Goal: Ask a question: Seek information or help from site administrators or community

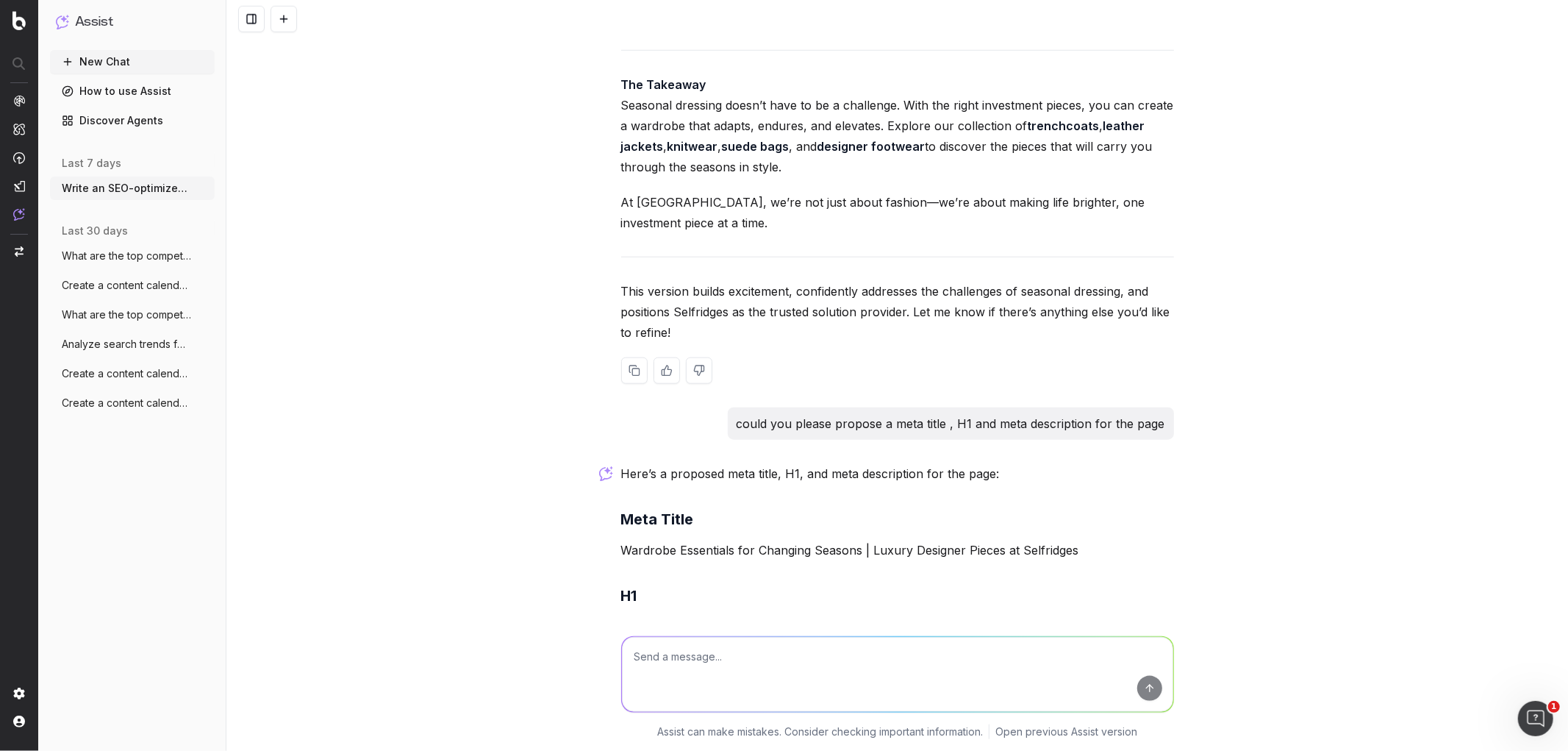
scroll to position [5918, 0]
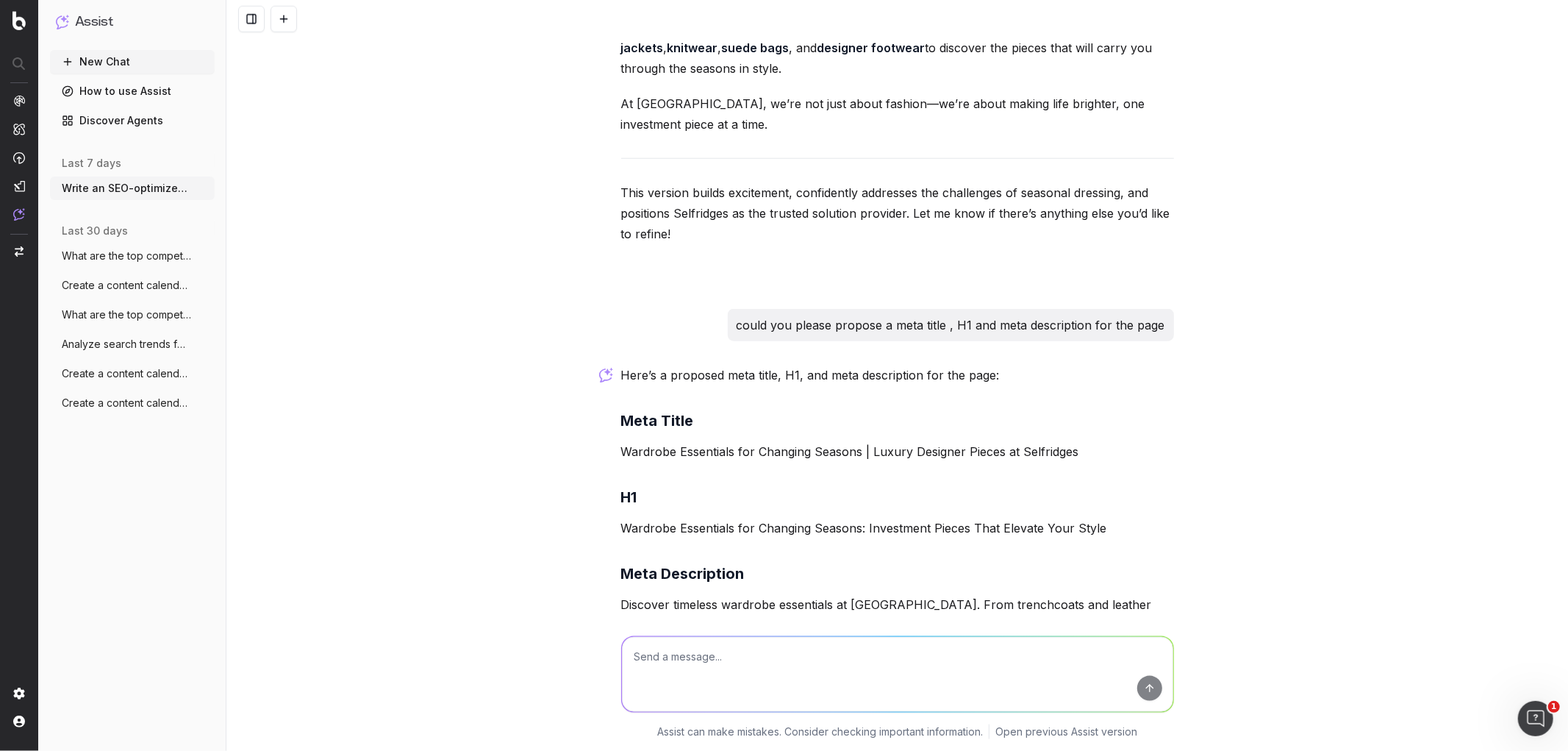
click at [653, 646] on textarea at bounding box center [897, 674] width 551 height 75
type textarea "c"
click at [301, 23] on div at bounding box center [897, 19] width 1342 height 38
click at [283, 16] on button at bounding box center [284, 19] width 26 height 26
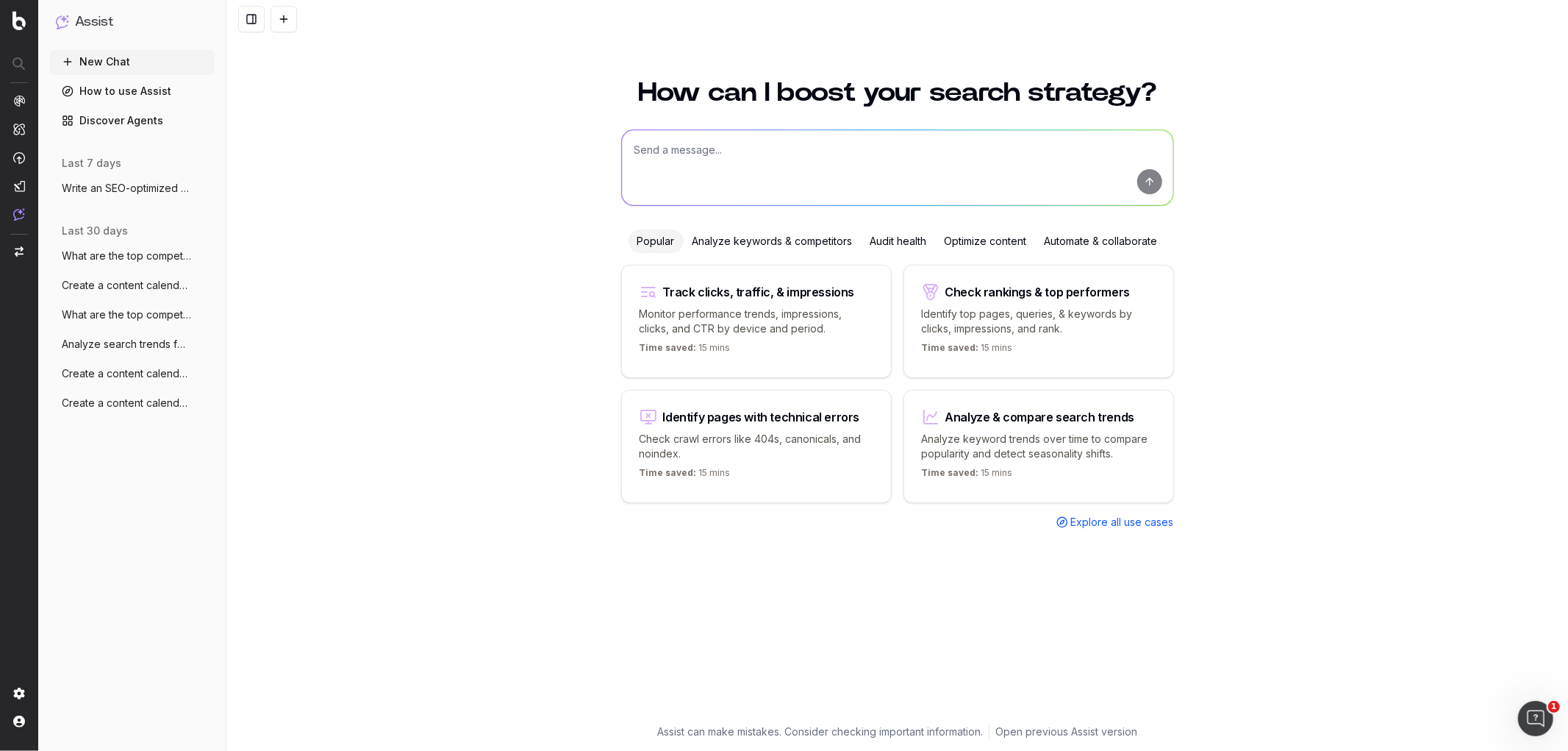
click at [872, 181] on textarea at bounding box center [897, 168] width 551 height 75
type textarea "w"
click at [159, 177] on button "Write an SEO-optimized article about on" at bounding box center [132, 188] width 165 height 23
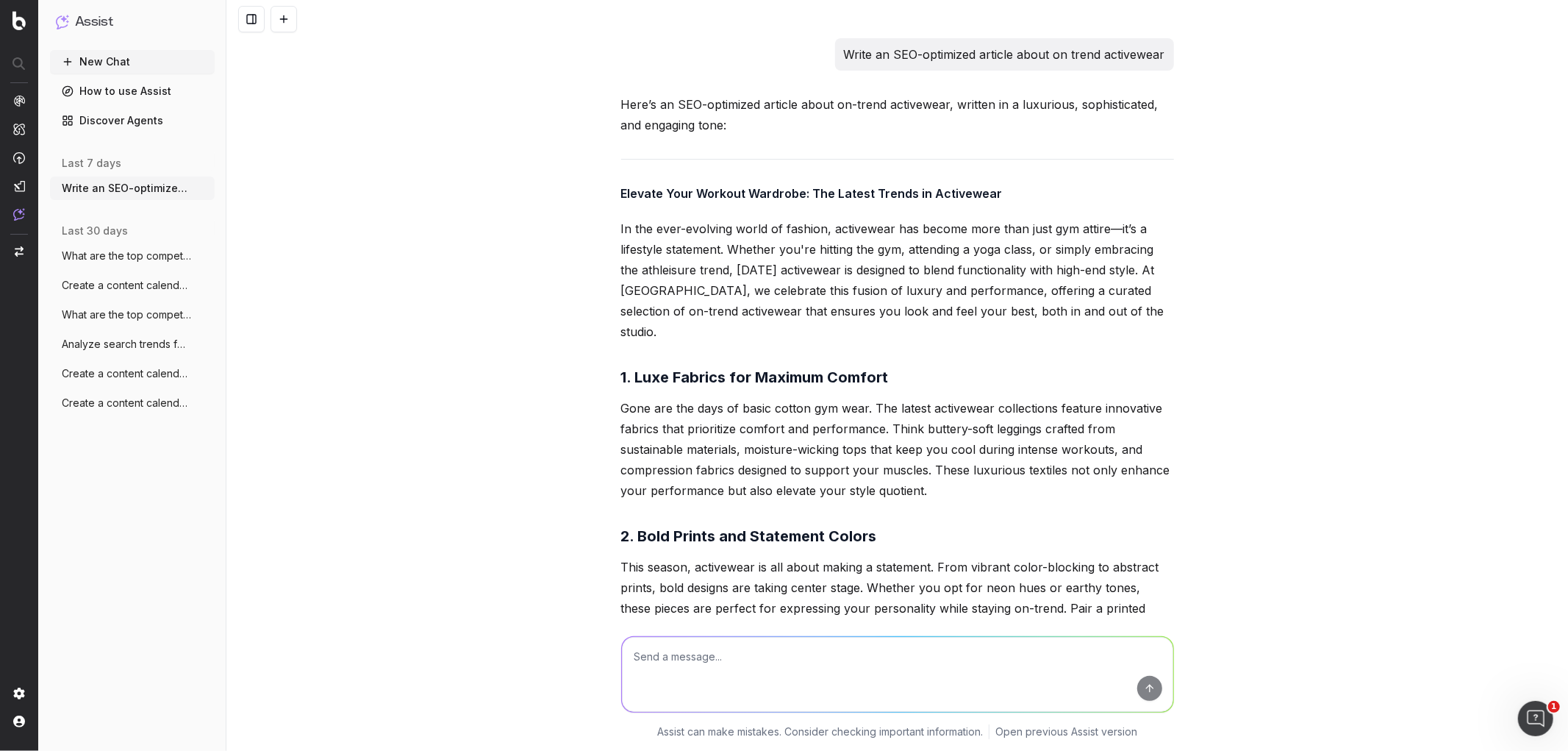
drag, startPoint x: 1161, startPoint y: 57, endPoint x: 827, endPoint y: 67, distance: 334.1
click at [835, 67] on div "Write an SEO-optimized article about on trend activewear" at bounding box center [1004, 54] width 339 height 33
copy p "Write an SEO-optimized article about on trend activewear"
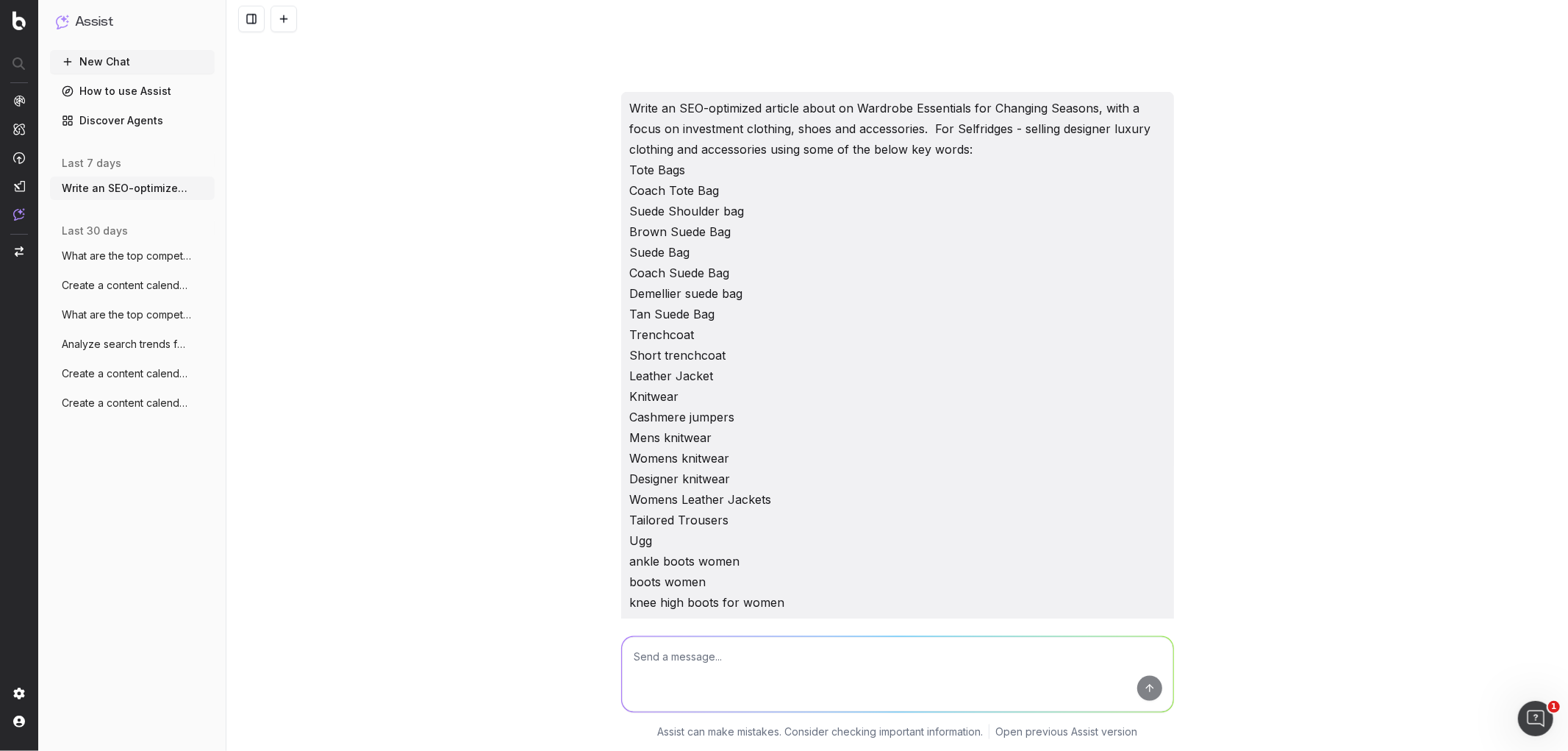
scroll to position [1480, 0]
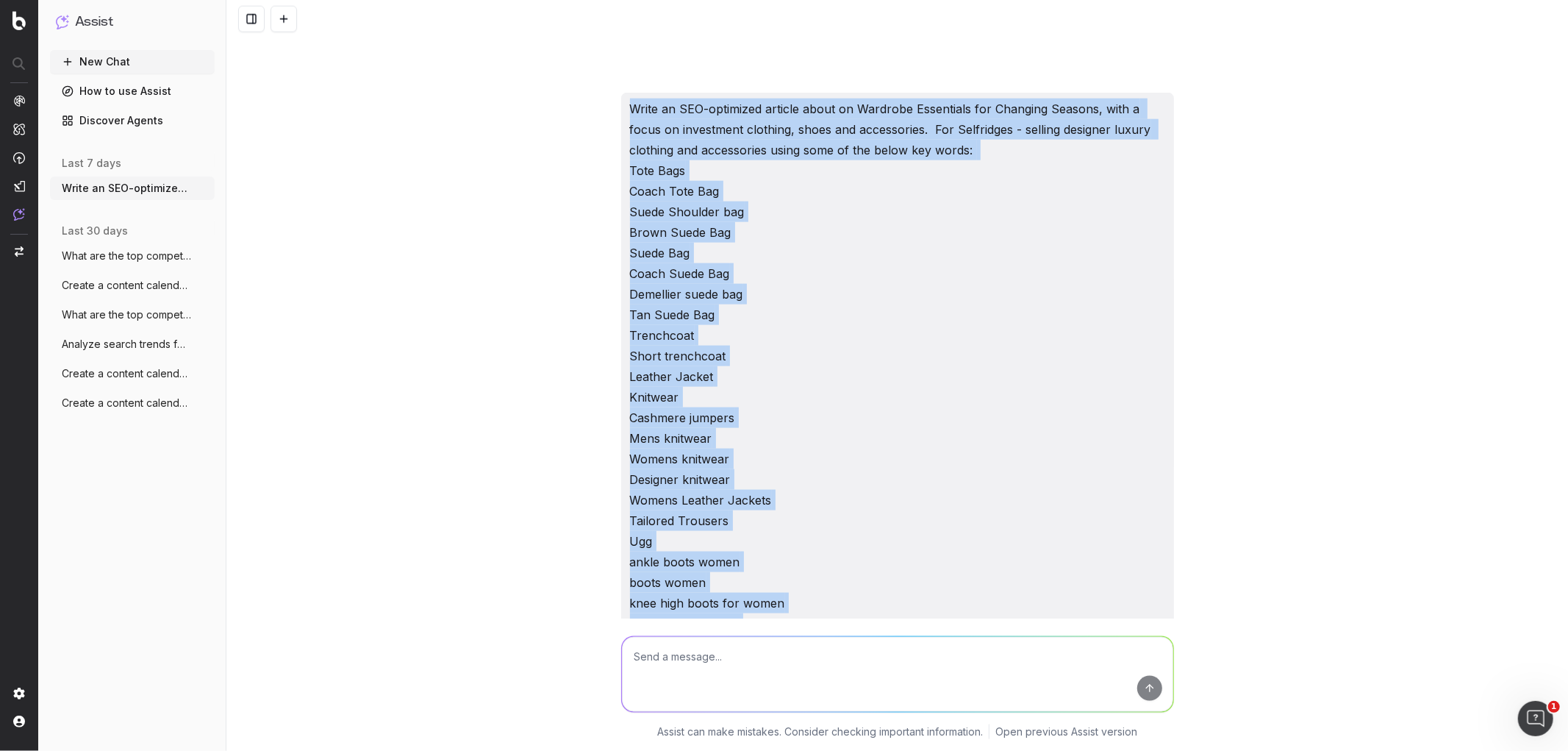
drag, startPoint x: 765, startPoint y: 579, endPoint x: 619, endPoint y: 50, distance: 548.8
click at [621, 92] on div "Write an SEO-optimized article about on Wardrobe Essentials for Changing Season…" at bounding box center [897, 366] width 553 height 548
copy p "Write an SEO-optimized article about on Wardrobe Essentials for Changing Season…"
click at [147, 55] on button "New Chat" at bounding box center [132, 61] width 165 height 23
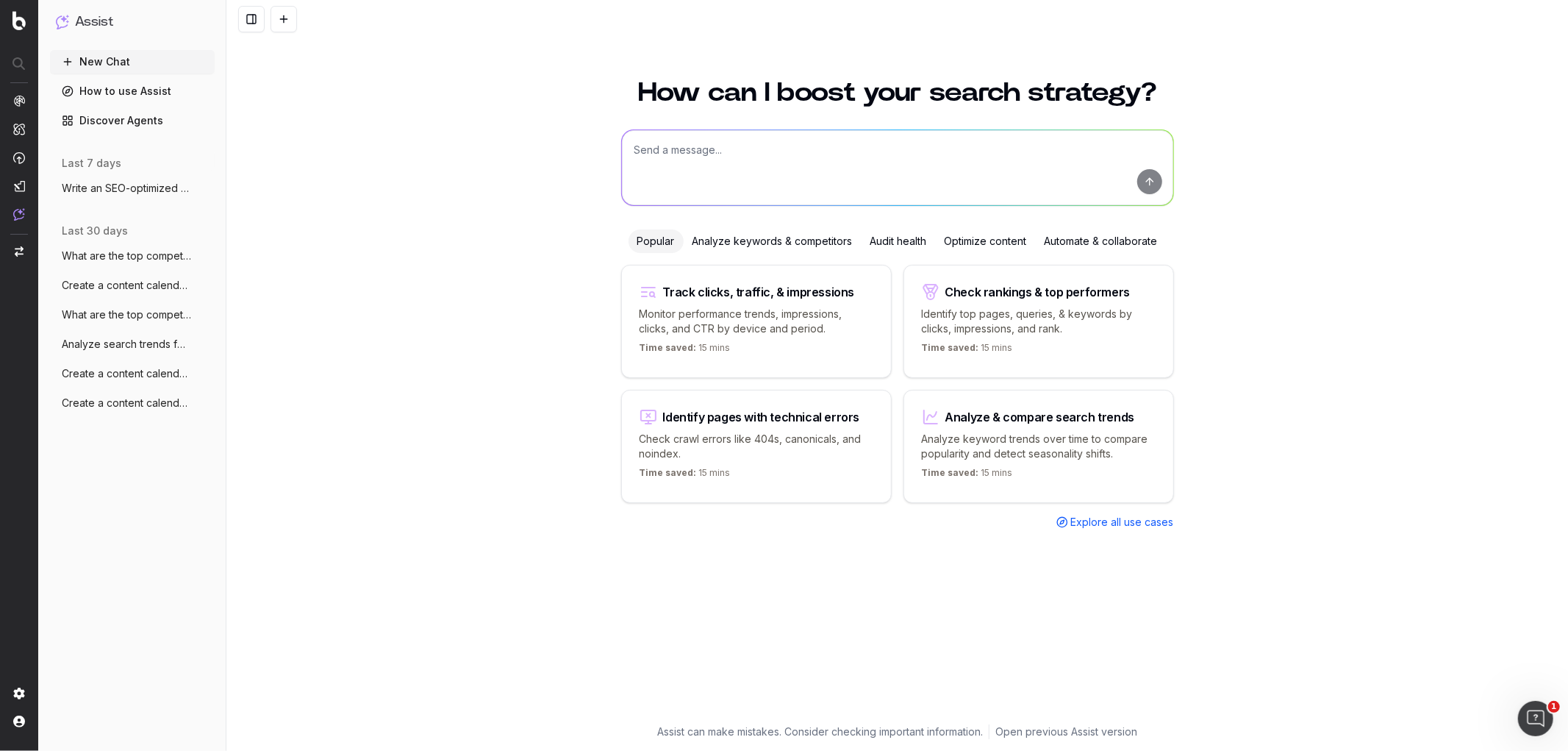
click at [706, 167] on textarea at bounding box center [897, 168] width 551 height 75
paste textarea "Write an SEO-optimized article about on Wardrobe Essentials for Changing Season…"
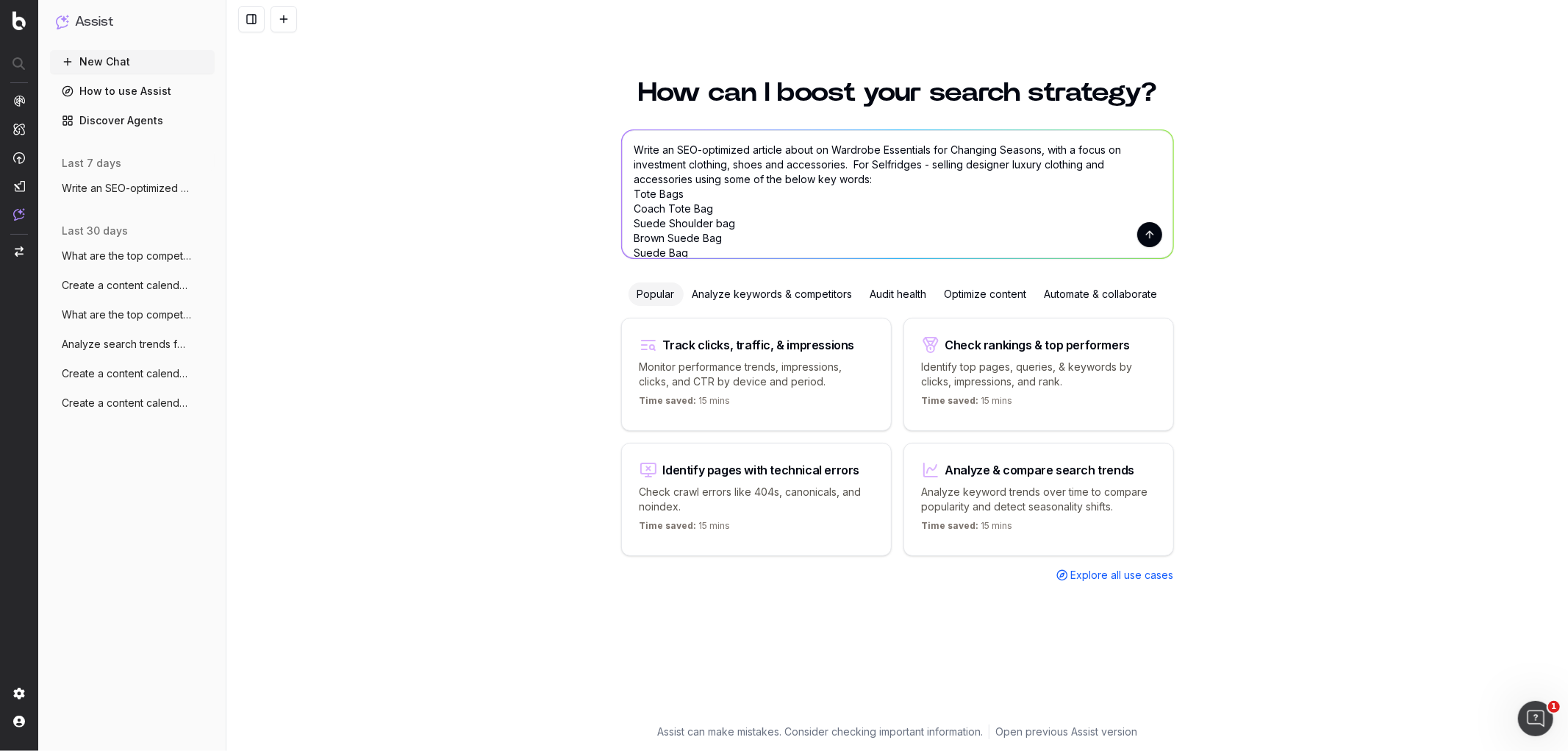
drag, startPoint x: 1039, startPoint y: 150, endPoint x: 834, endPoint y: 142, distance: 205.2
click at [834, 142] on textarea "Write an SEO-optimized article about on Wardrobe Essentials for Changing Season…" at bounding box center [897, 194] width 551 height 128
paste textarea "Fall Fashion Trends: Must-Have Pieces for 2025"
type textarea "Write an SEO-optimized article about on Fall Fashion Trends: Must-Have Pieces f…"
click at [886, 175] on textarea "Write an SEO-optimized article about on Fall Fashion Trends: Must-Have Pieces f…" at bounding box center [897, 194] width 551 height 128
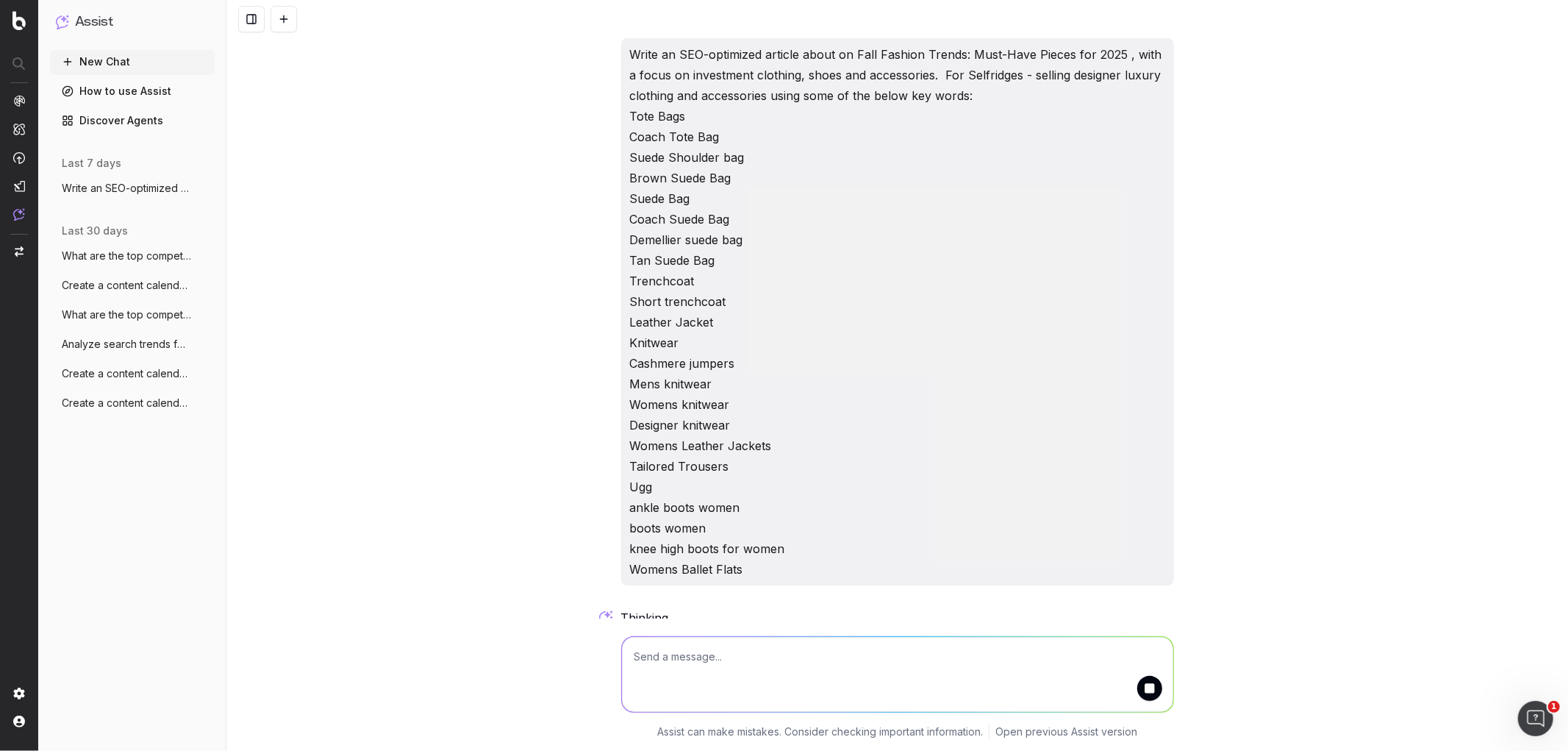
scroll to position [10, 0]
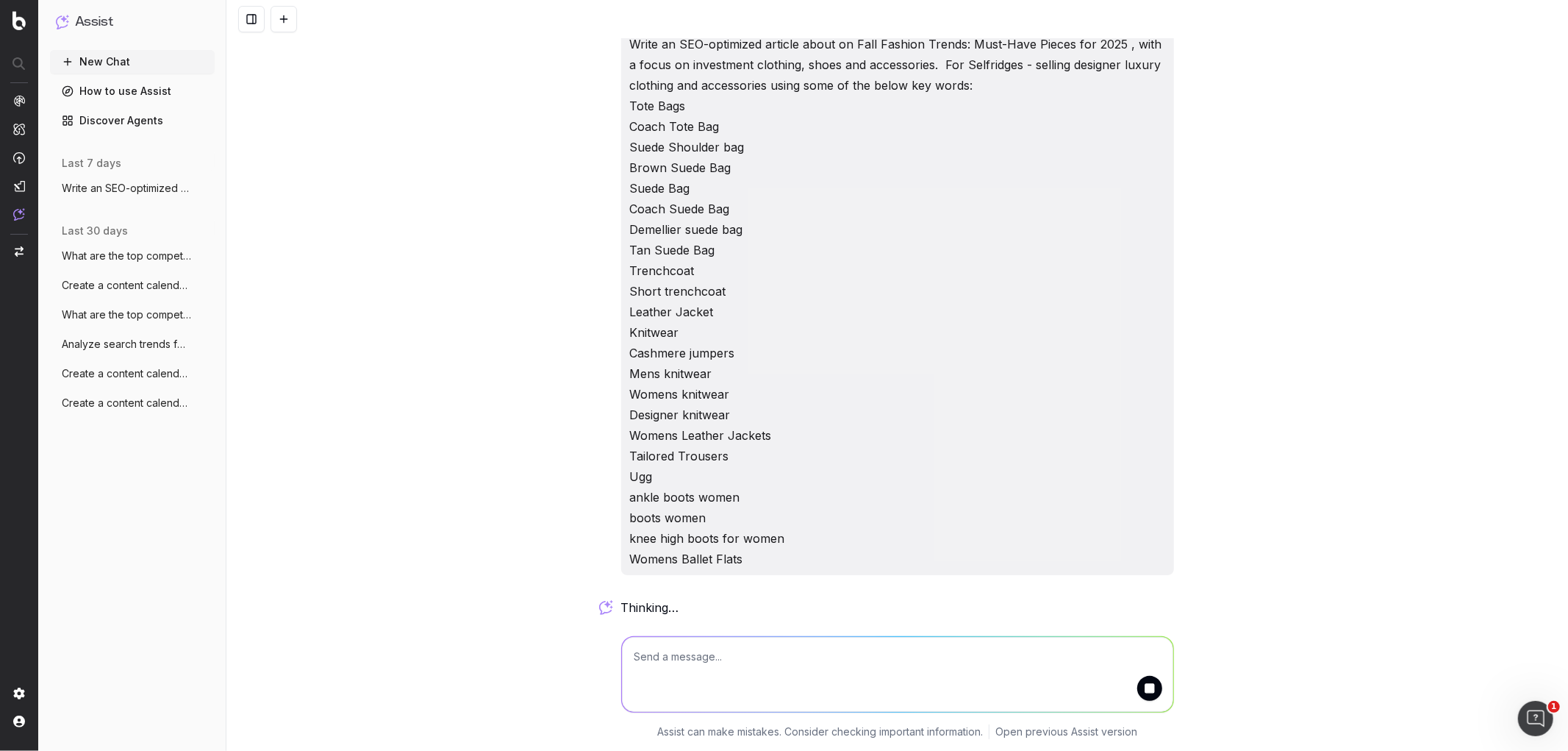
click at [107, 192] on span "Write an SEO-optimized article about on" at bounding box center [127, 188] width 130 height 15
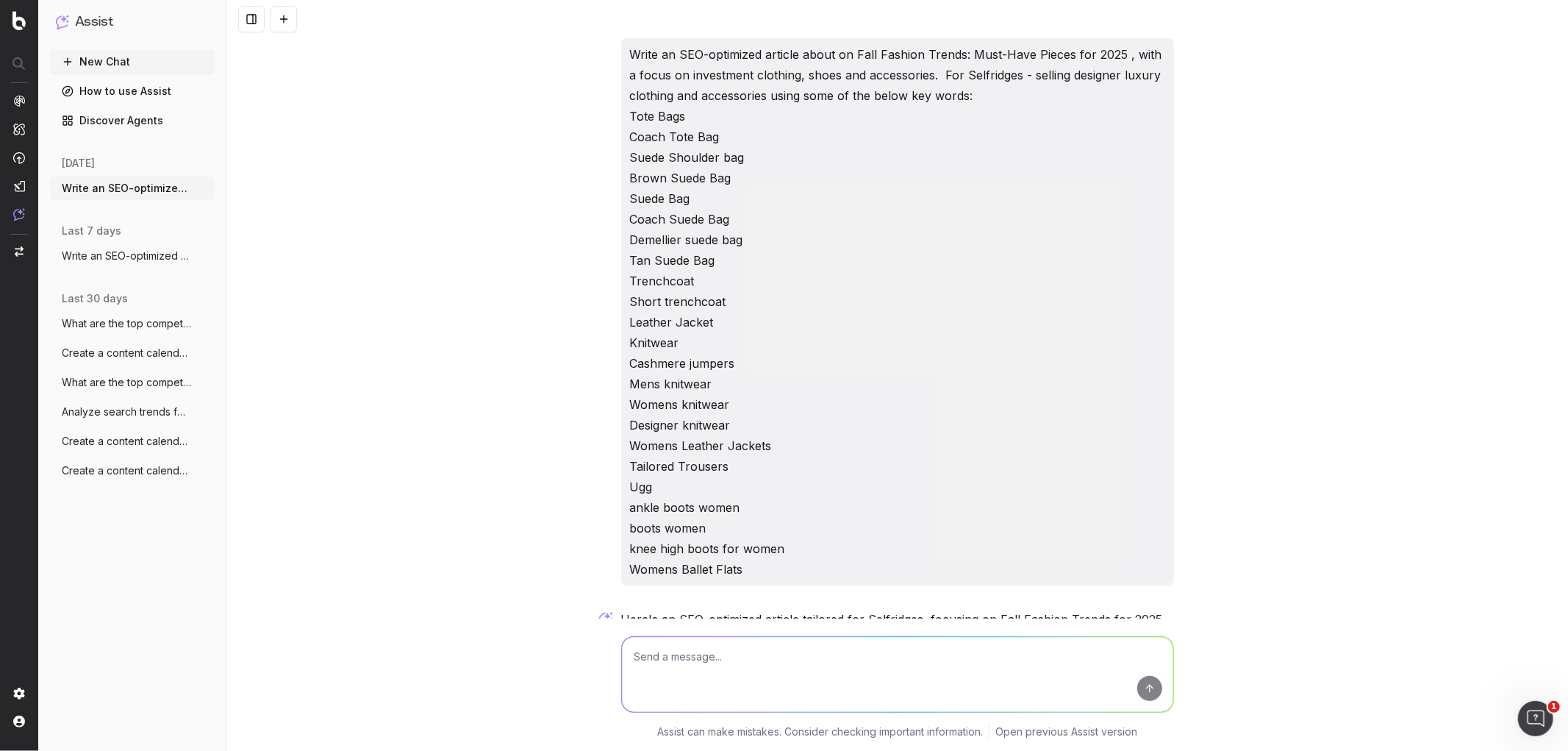
click at [140, 242] on div "last 7 days Write an SEO-optimized article about on More" at bounding box center [132, 251] width 165 height 68
click at [137, 252] on span "Write an SEO-optimized article about on" at bounding box center [127, 256] width 130 height 15
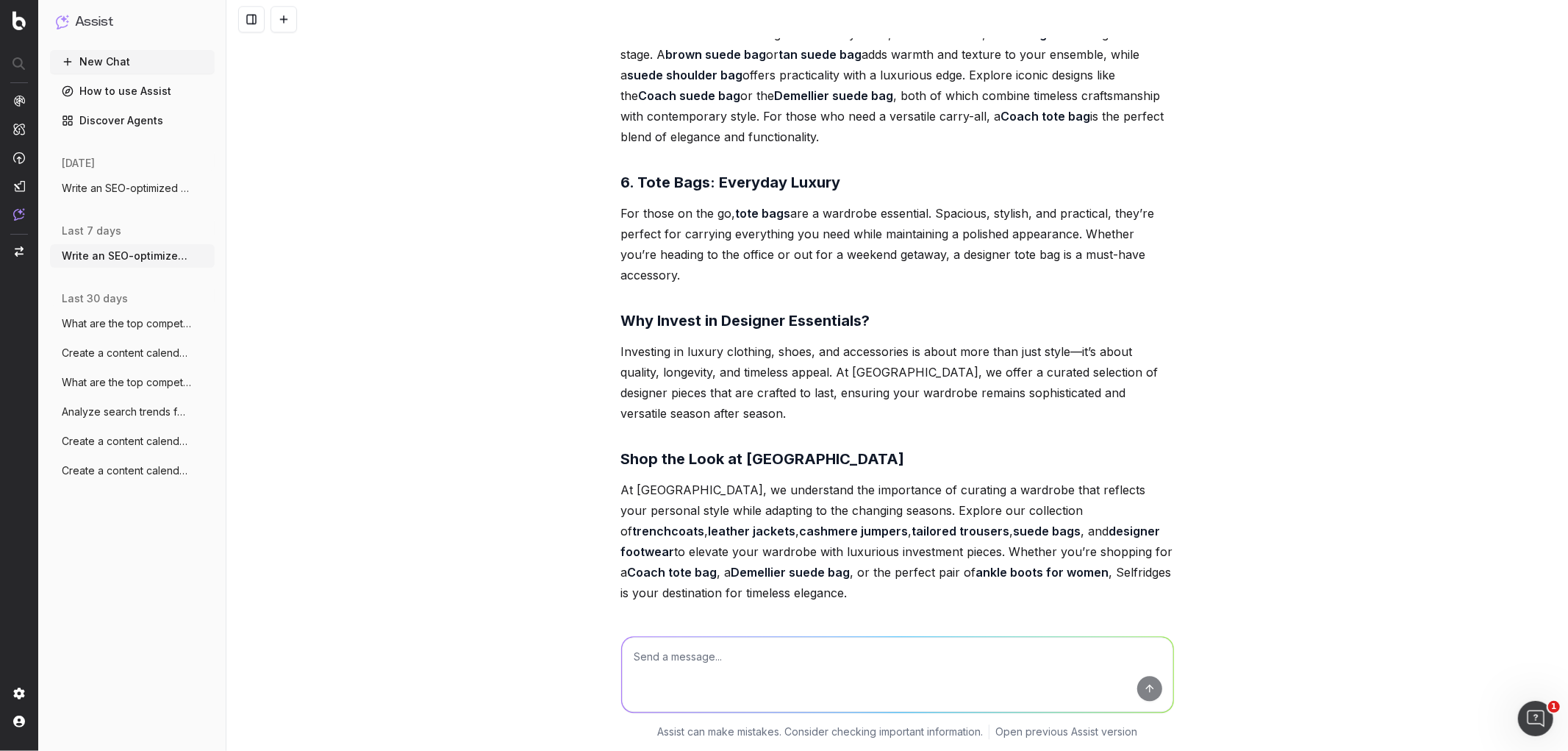
scroll to position [3320, 0]
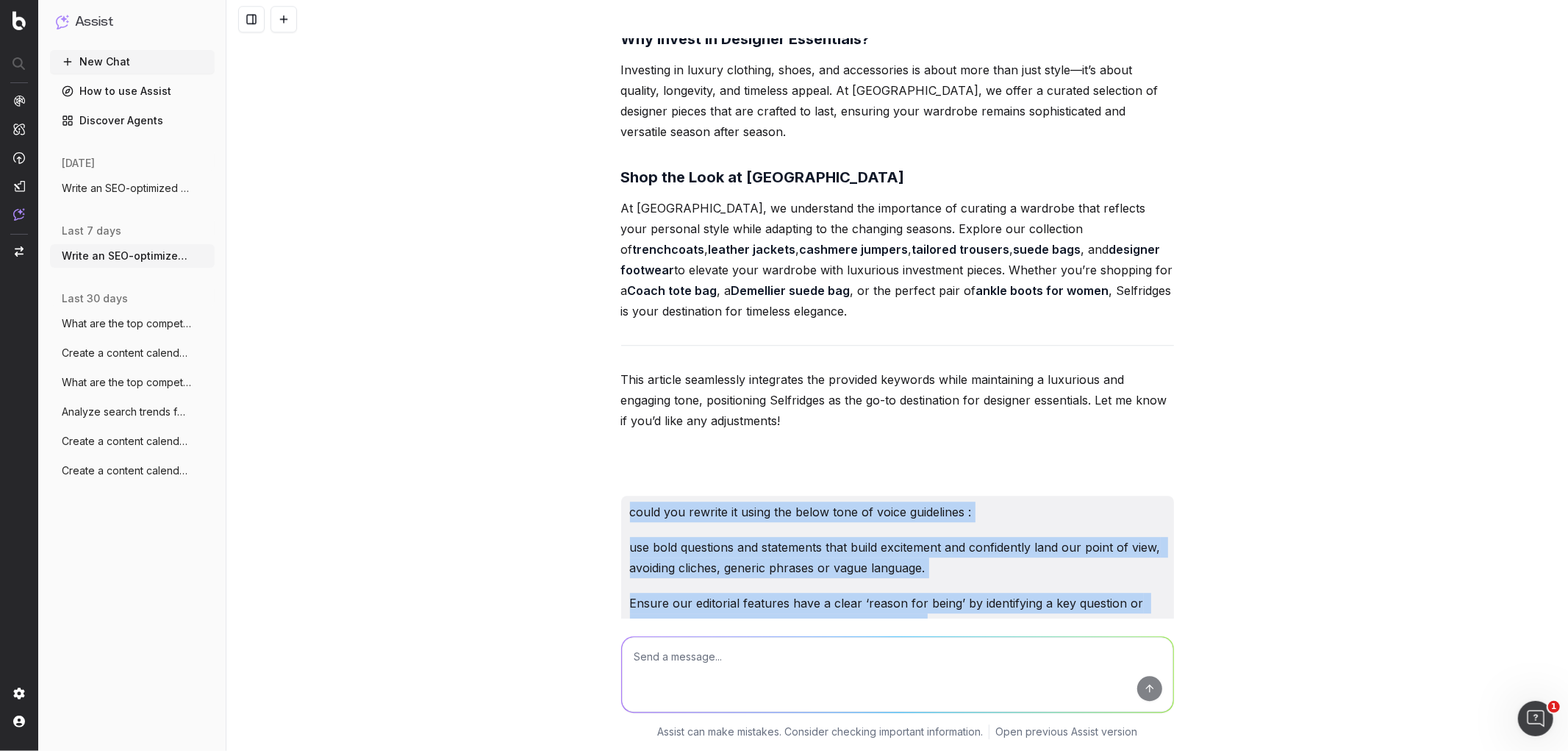
drag, startPoint x: 1015, startPoint y: 317, endPoint x: 616, endPoint y: 446, distance: 419.3
click at [621, 495] on div "could you rewrite it using the below tone of voice guidelines : use bold questi…" at bounding box center [897, 714] width 553 height 438
copy div "lorem ips dolorsi am conse adi elits doei te incid utlaboreet : dol magn aliqua…"
click at [115, 187] on span "Write an SEO-optimized article about on" at bounding box center [127, 188] width 130 height 15
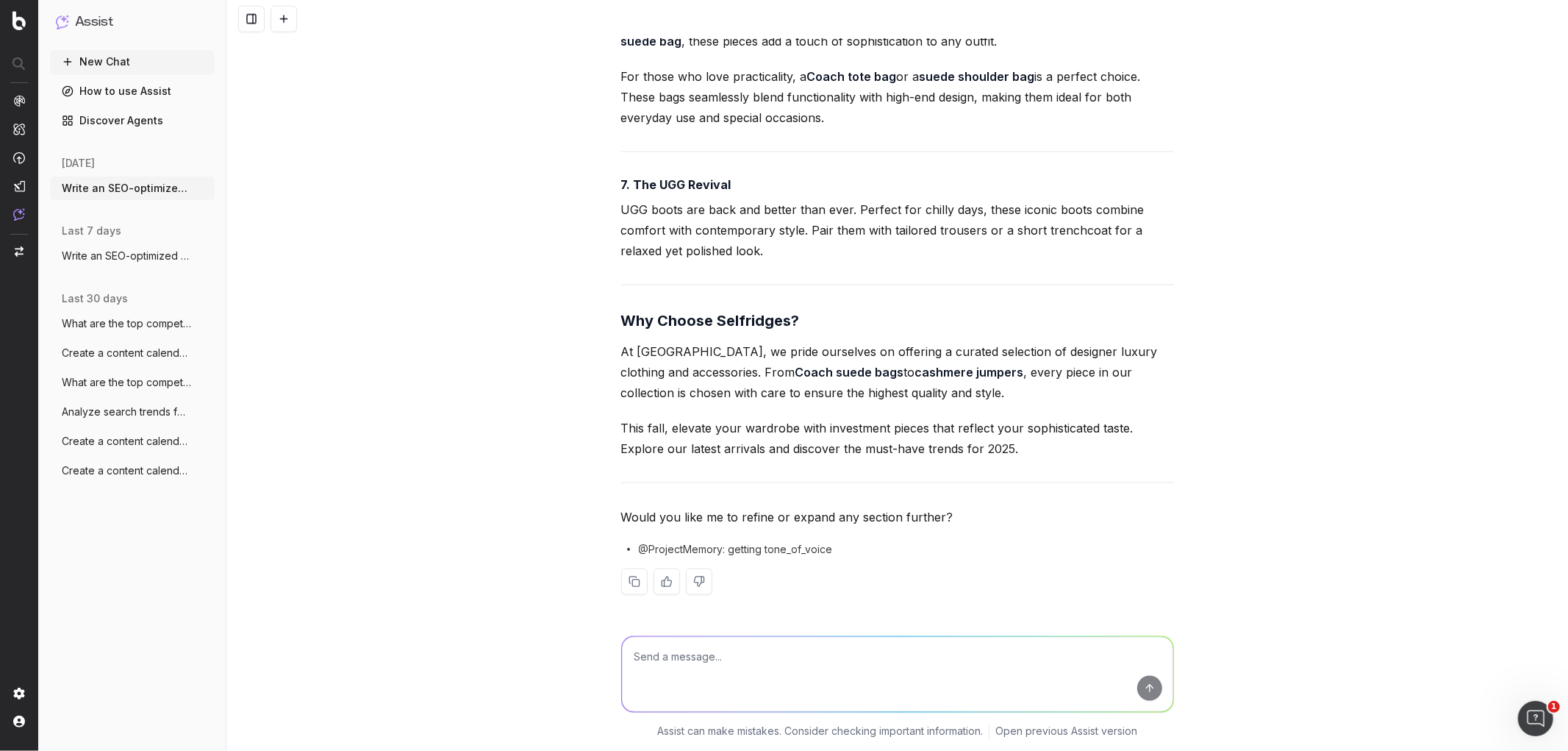
click at [706, 675] on textarea at bounding box center [897, 674] width 551 height 75
paste textarea "lorem ips dolorsi am conse adi elits doei te incid utlaboreet : dol magn aliqua…"
type textarea "lorem ips dolorsi am conse adi elits doei te incid utlaboreet : dol magn aliqua…"
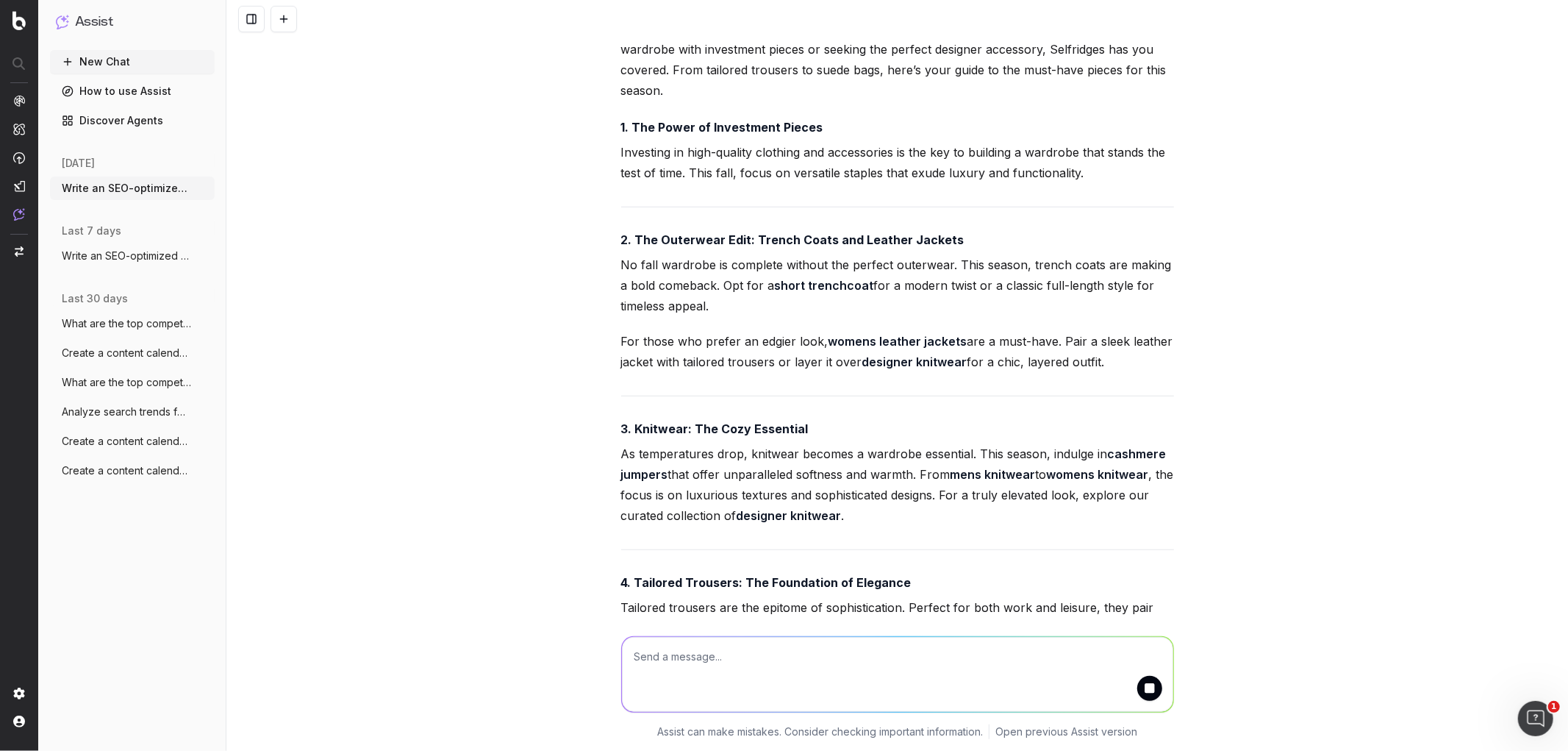
scroll to position [732, 0]
drag, startPoint x: 627, startPoint y: 283, endPoint x: 510, endPoint y: 266, distance: 118.2
click at [510, 266] on div "Write an SEO-optimized article about on Fall Fashion Trends: Must-Have Pieces f…" at bounding box center [897, 375] width 1342 height 751
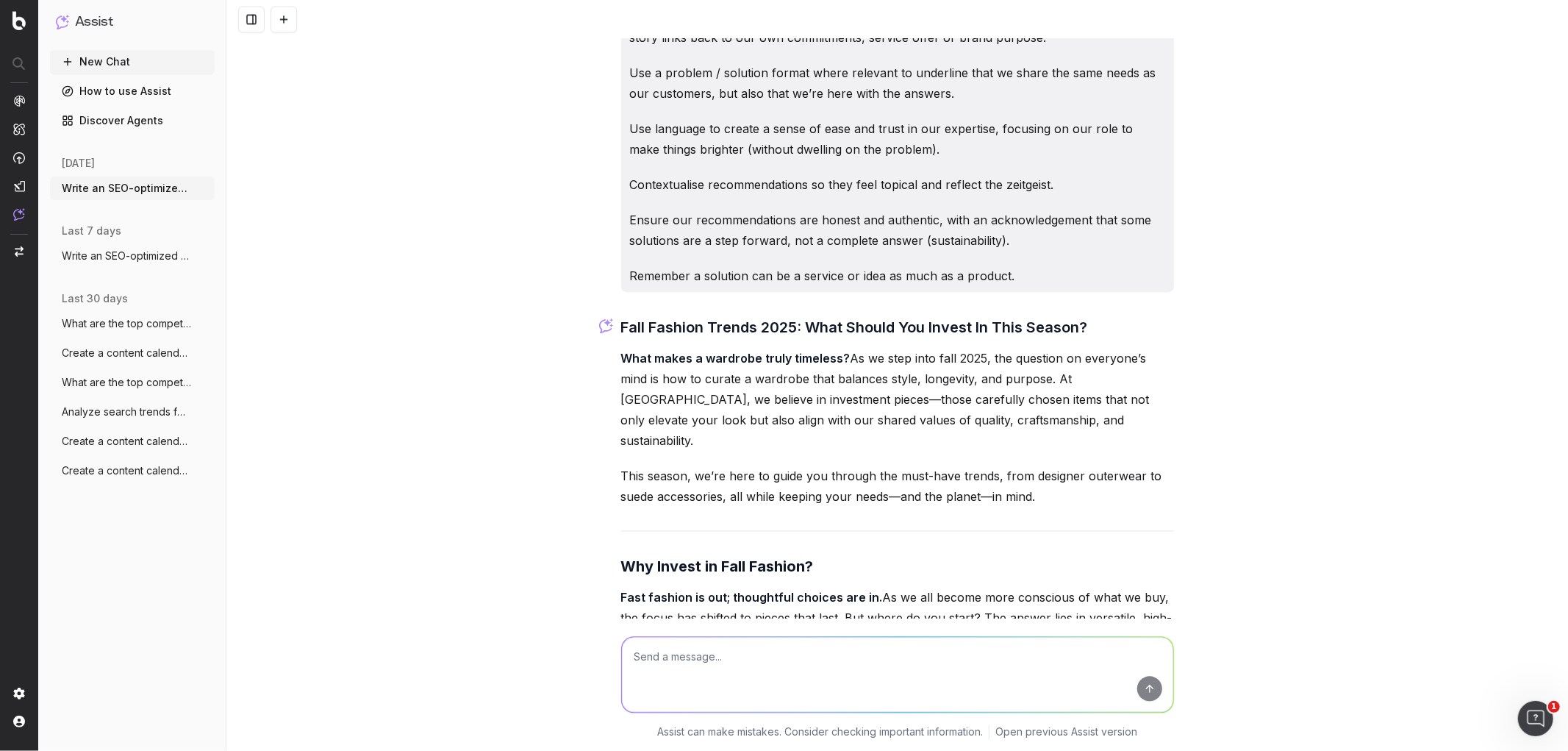
scroll to position [2428, 0]
drag, startPoint x: 615, startPoint y: 320, endPoint x: 1101, endPoint y: 322, distance: 486.0
click at [1101, 322] on h3 "Fall Fashion Trends 2025: What Should You Invest In This Season?" at bounding box center [897, 326] width 553 height 23
copy h3 "Fall Fashion Trends 2025: What Should You Invest In This Season?"
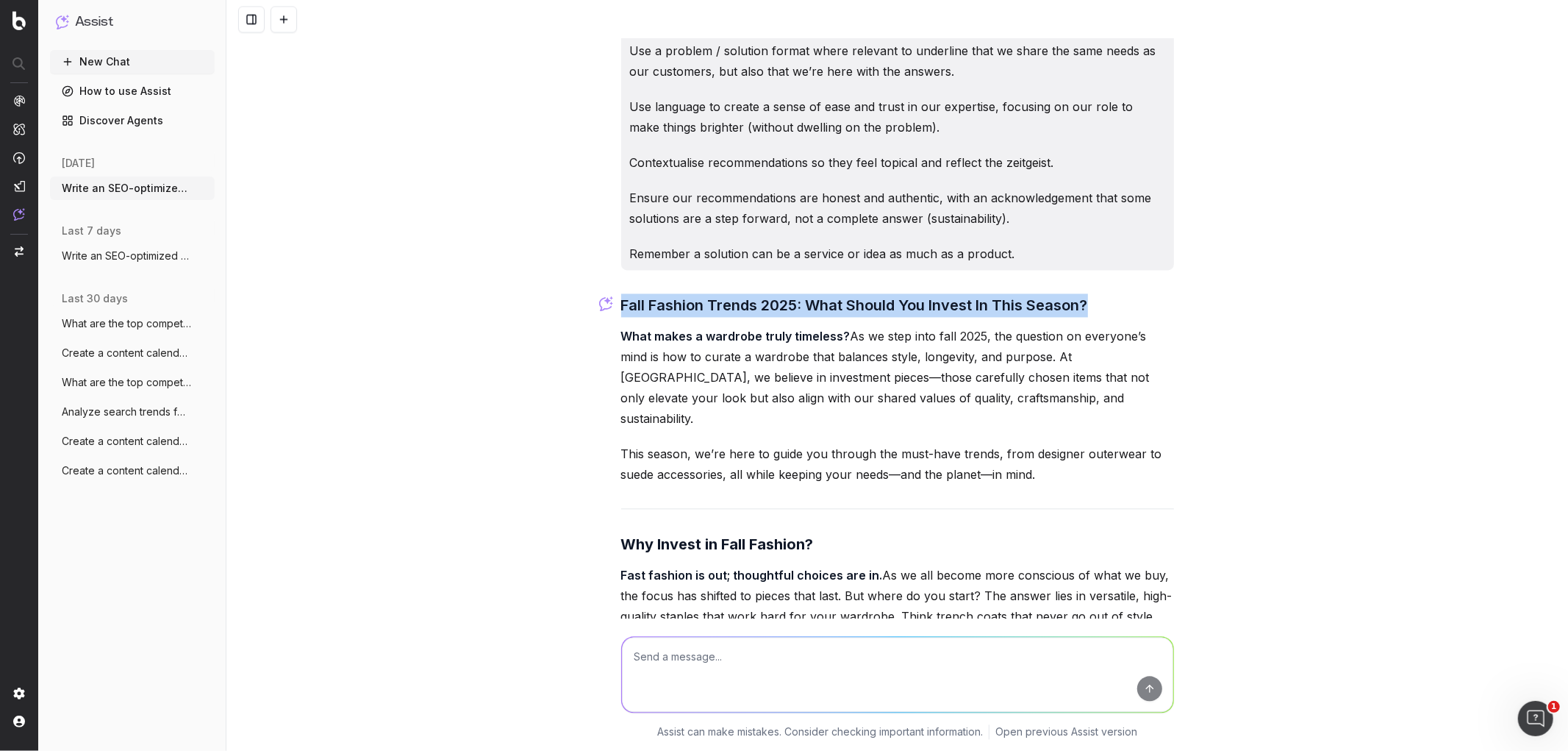
scroll to position [2450, 0]
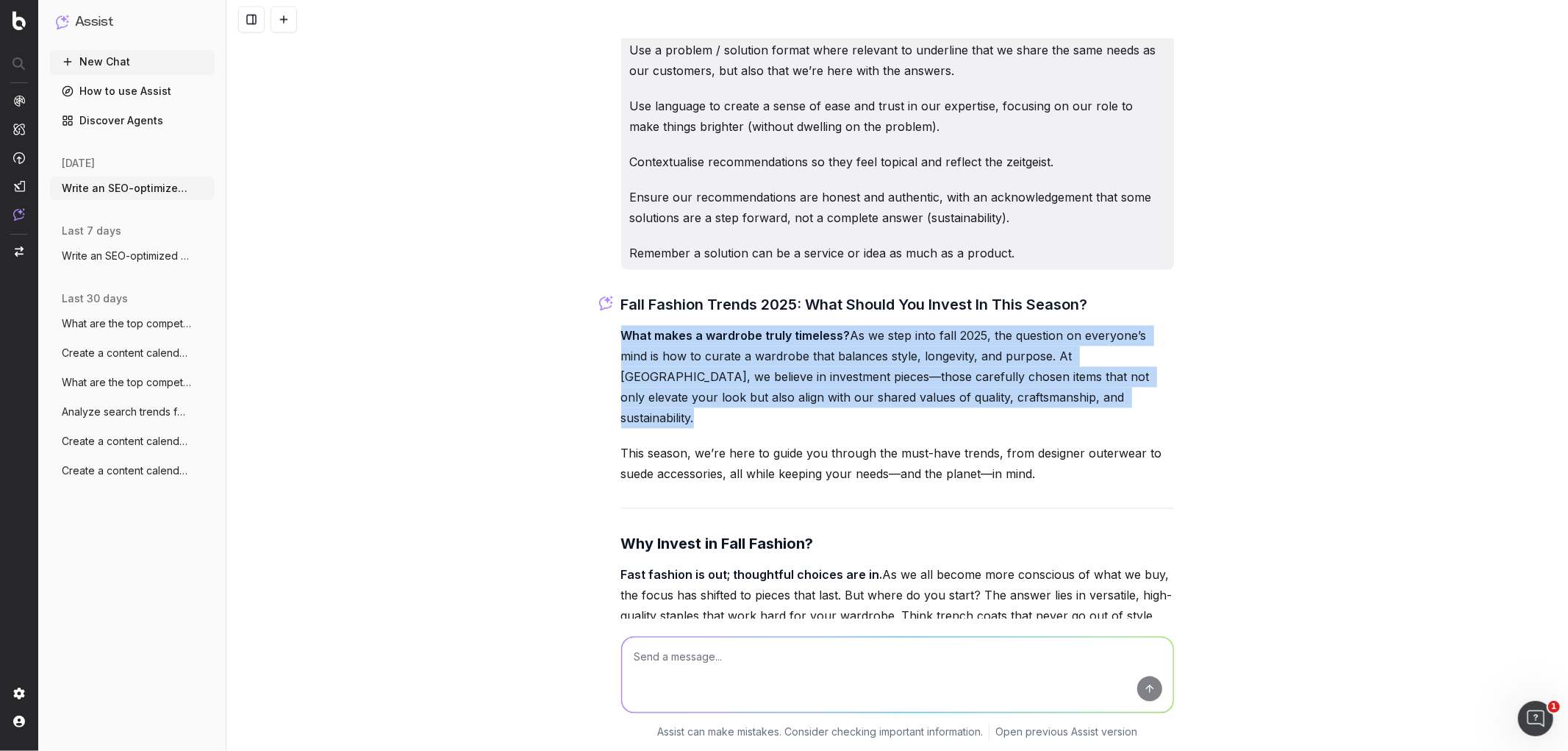
drag, startPoint x: 614, startPoint y: 335, endPoint x: 1036, endPoint y: 465, distance: 441.6
copy p "What makes a wardrobe truly timeless? As we step into fall 2025, the question o…"
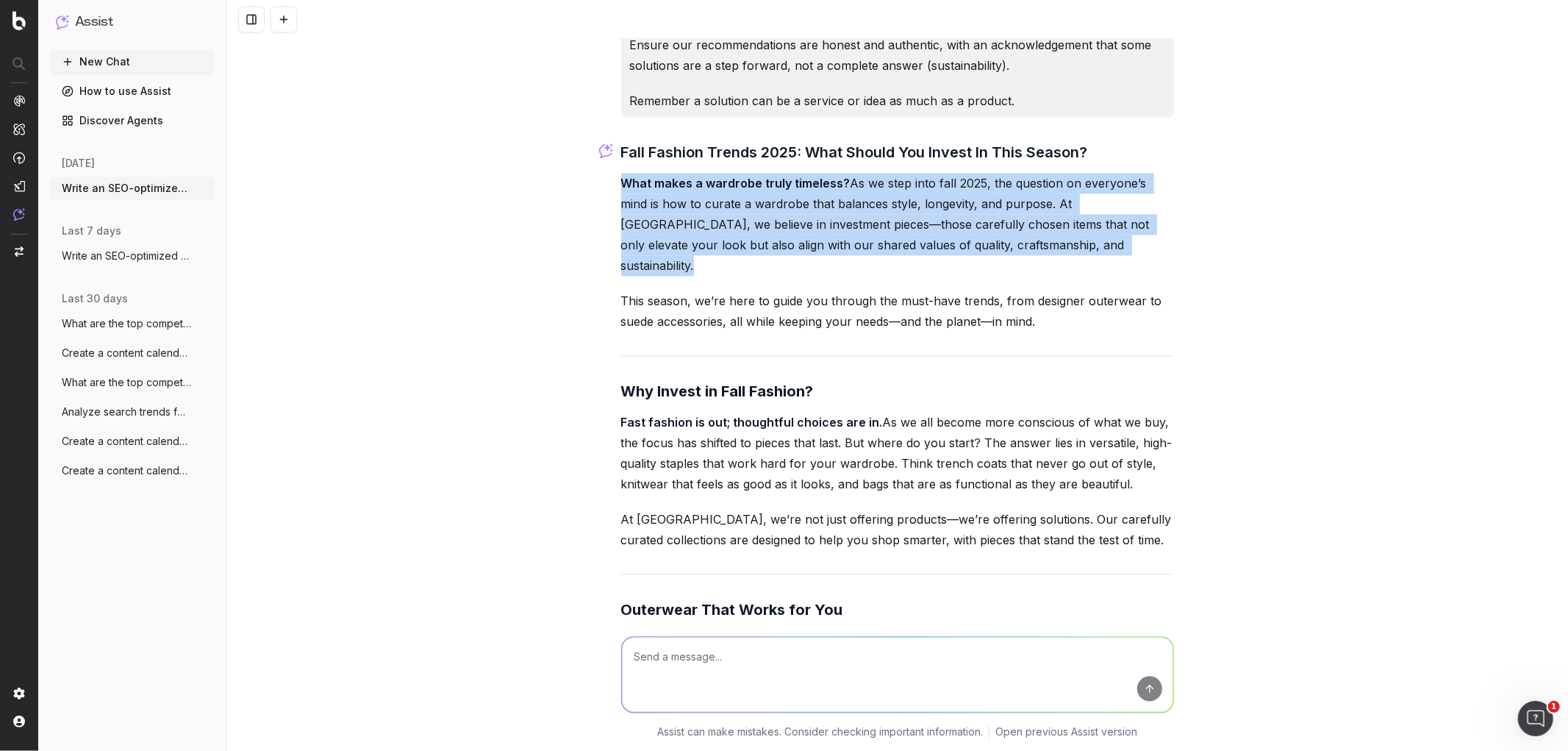
scroll to position [2602, 0]
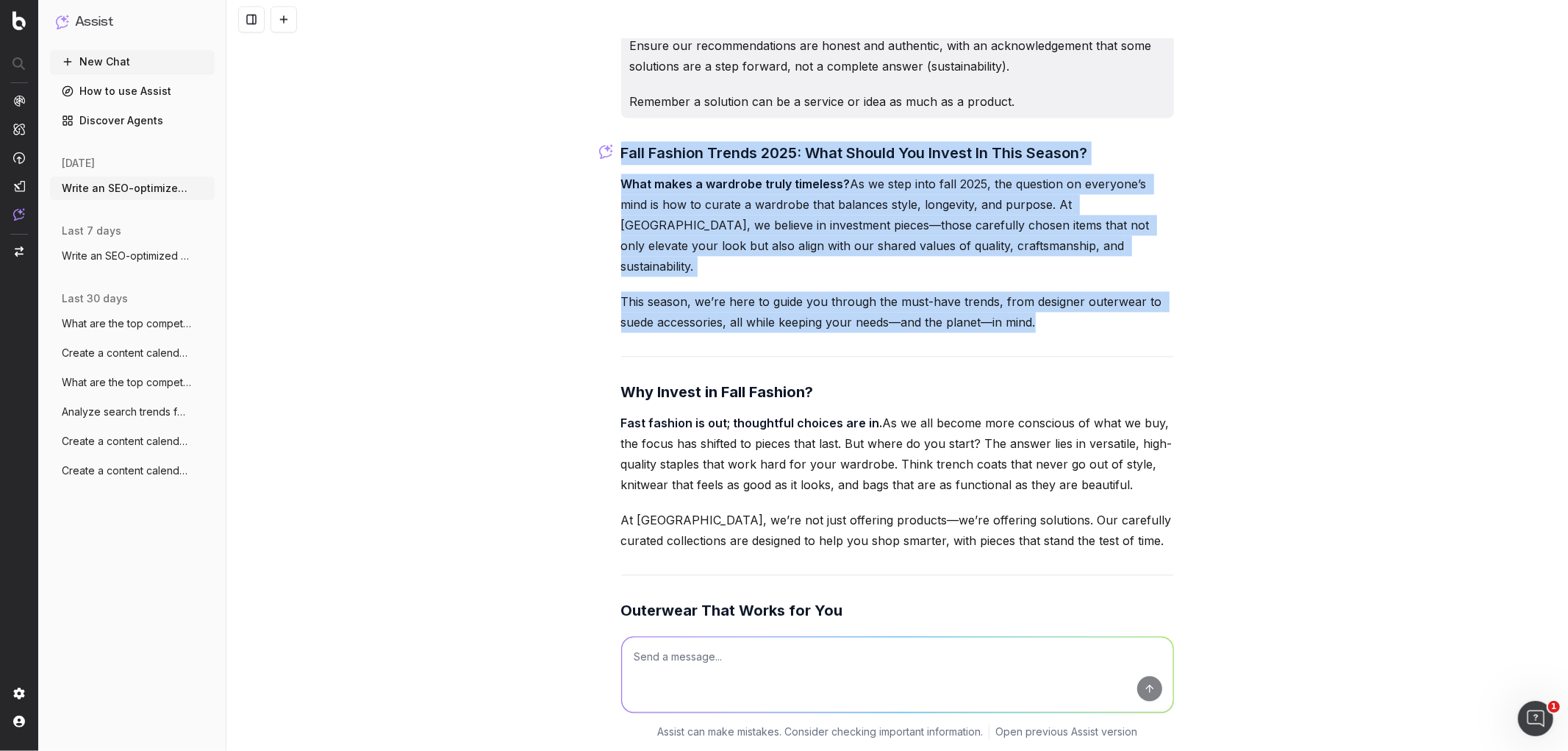
drag, startPoint x: 615, startPoint y: 150, endPoint x: 1089, endPoint y: 293, distance: 495.1
copy div "Fall Fashion Trends 2025: What Should You Invest In This Season? What makes a w…"
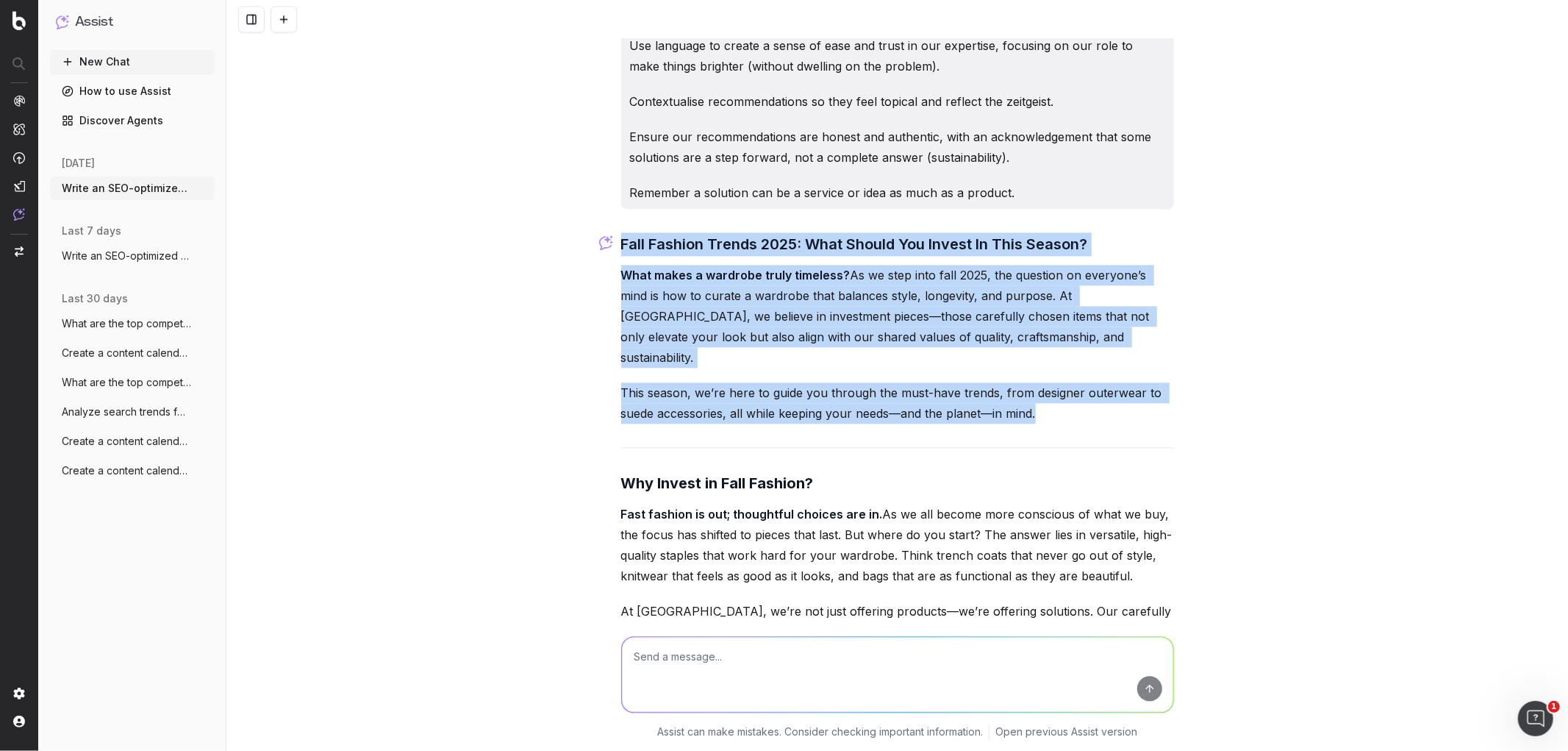
scroll to position [2512, 0]
click at [641, 276] on strong "What makes a wardrobe truly timeless?" at bounding box center [736, 274] width 230 height 15
click at [625, 287] on p "What makes a wardrobe truly timeless? As we step into fall 2025, the question o…" at bounding box center [897, 315] width 553 height 103
click at [520, 321] on div "Write an SEO-optimized article about on Fall Fashion Trends: Must-Have Pieces f…" at bounding box center [897, 375] width 1342 height 751
drag, startPoint x: 612, startPoint y: 270, endPoint x: 1103, endPoint y: 386, distance: 504.5
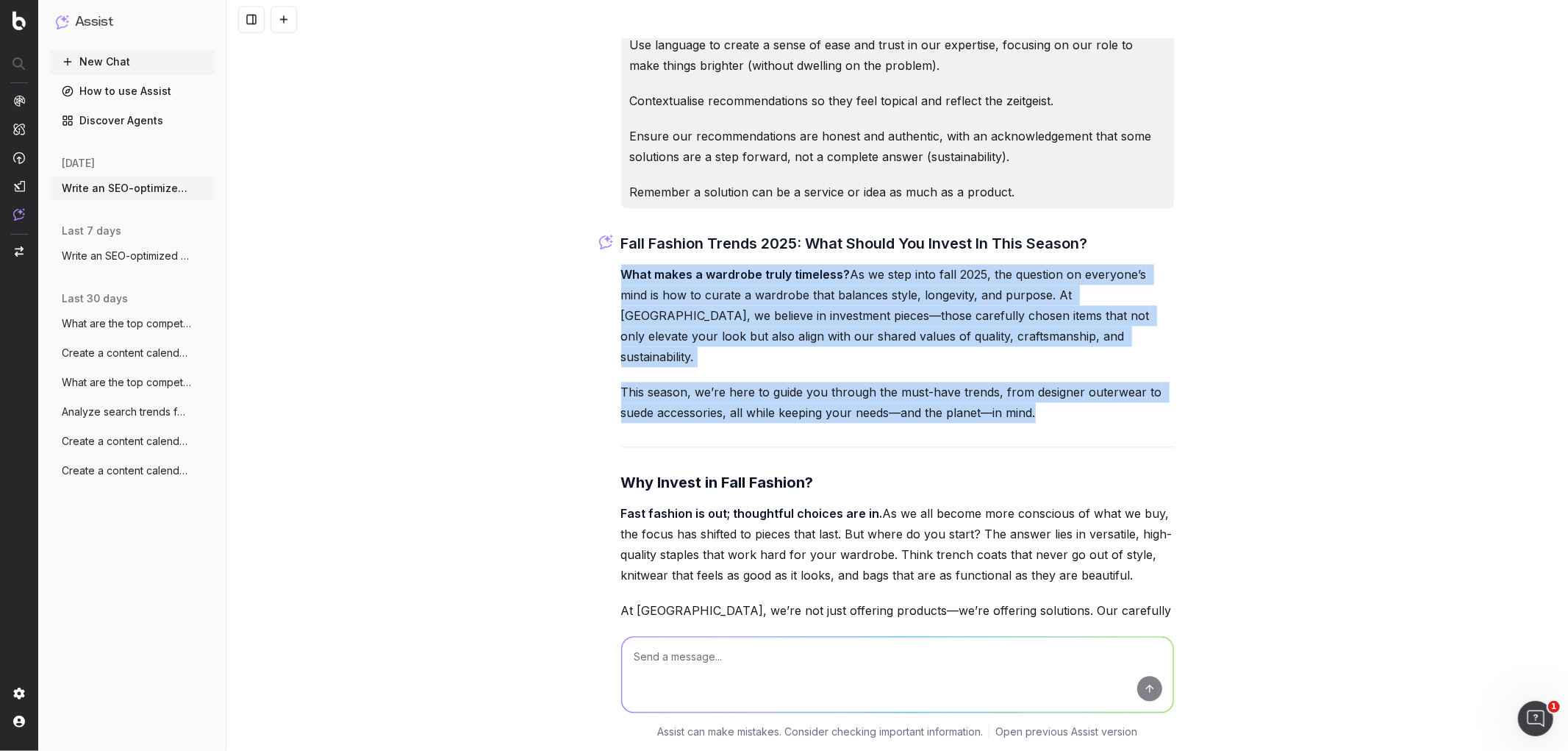
copy div "What makes a wardrobe truly timeless? As we step into fall 2025, the question o…"
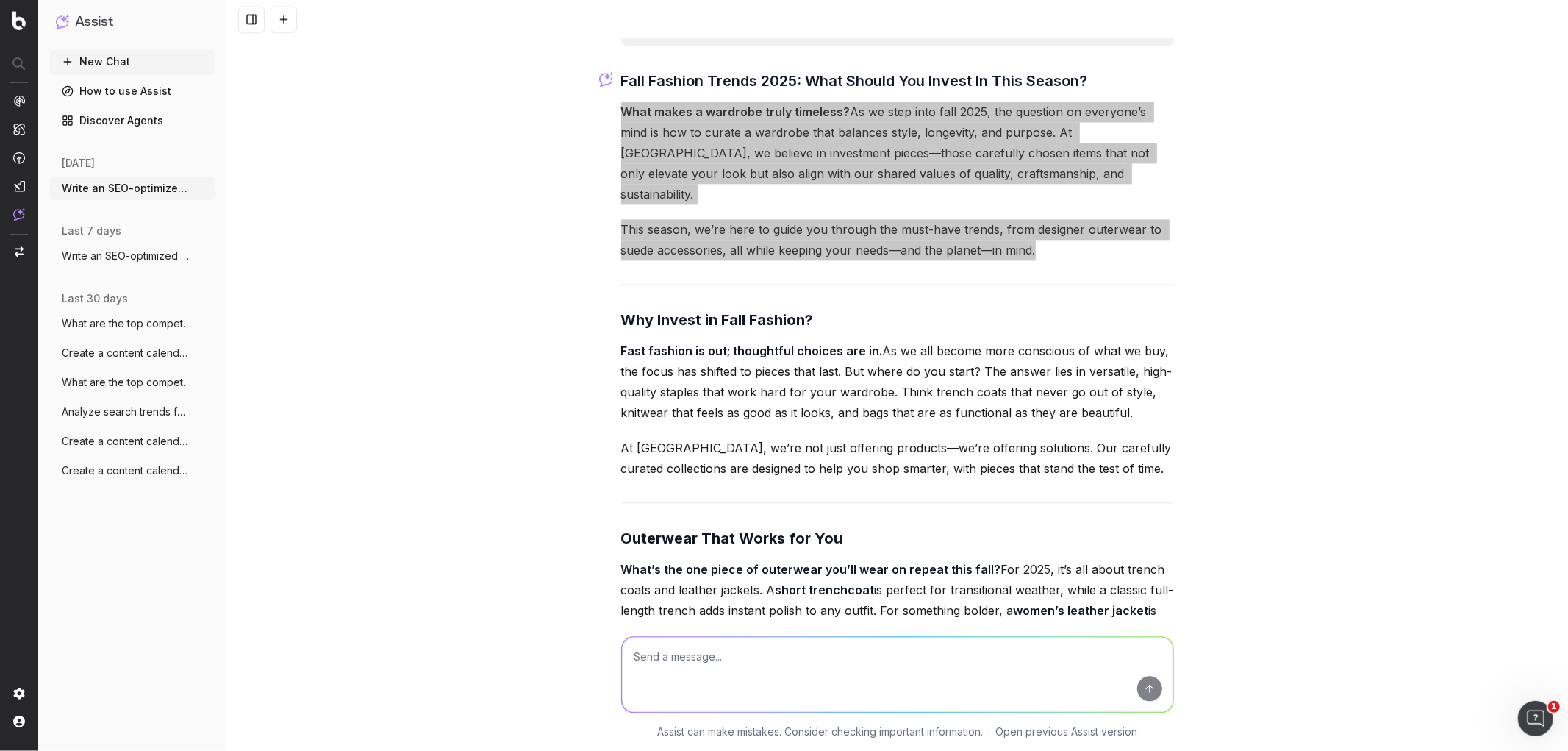
scroll to position [2675, 0]
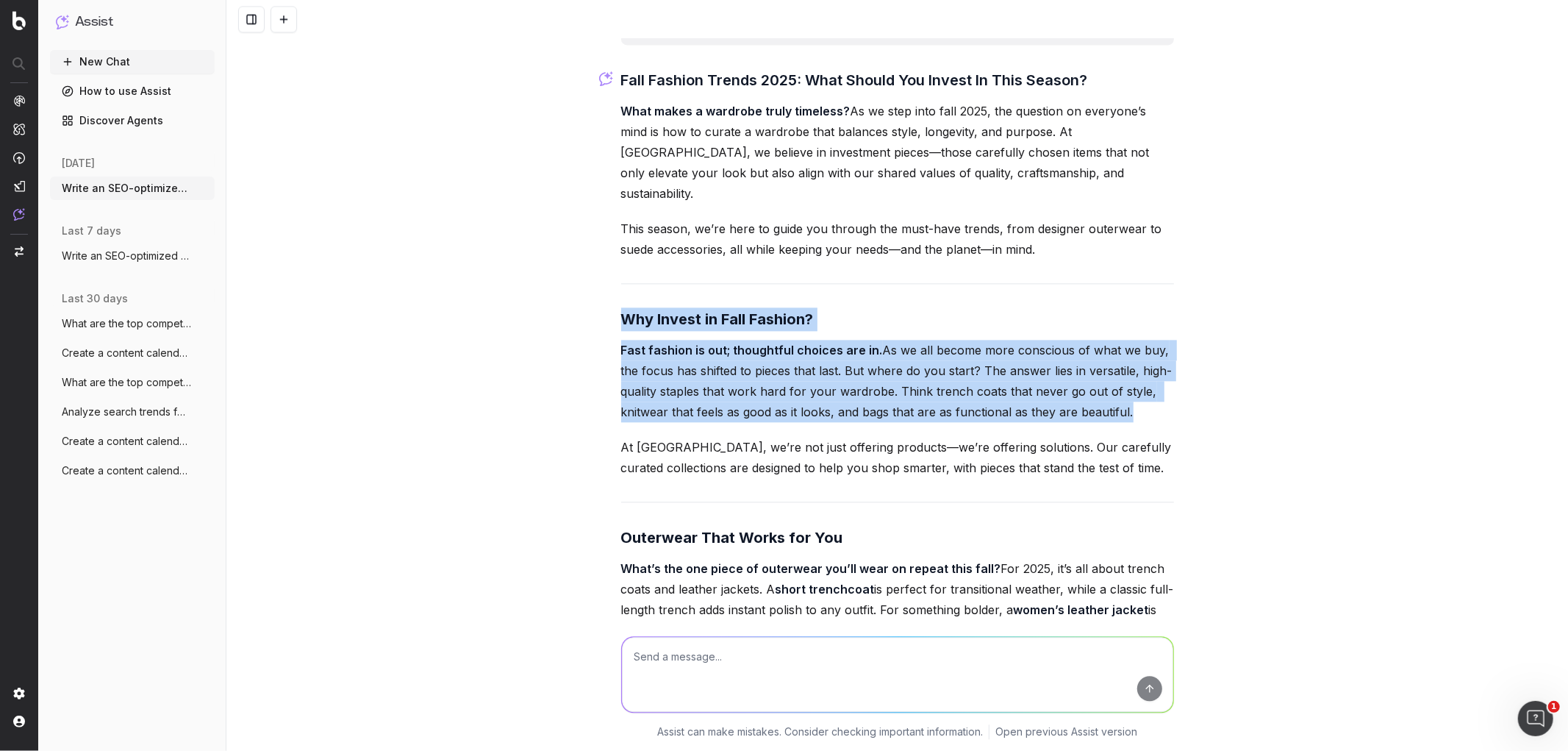
drag, startPoint x: 615, startPoint y: 299, endPoint x: 1091, endPoint y: 461, distance: 502.8
copy div "Why Invest in Fall Fashion? Fast fashion is out; thoughtful choices are in. As …"
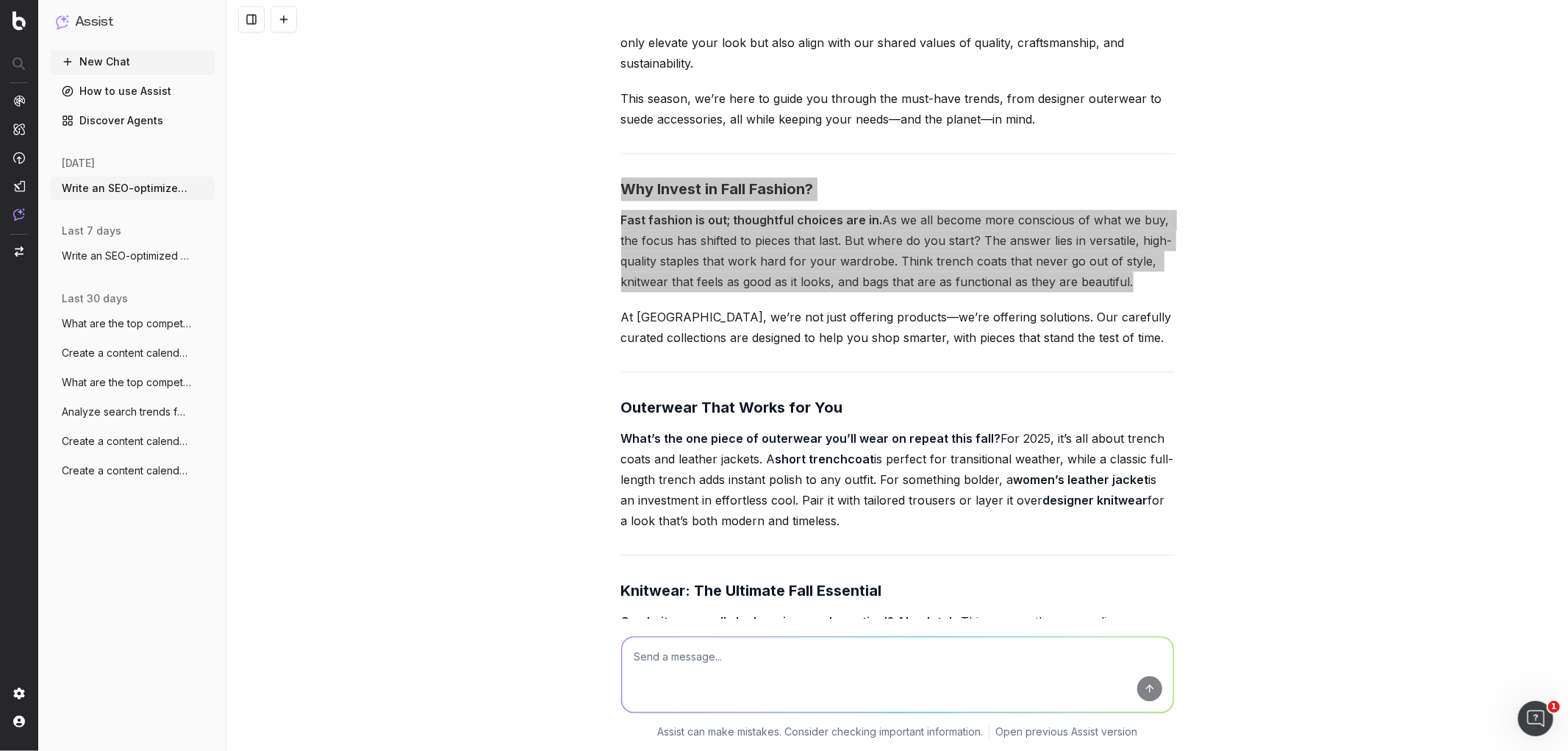
scroll to position [2805, 0]
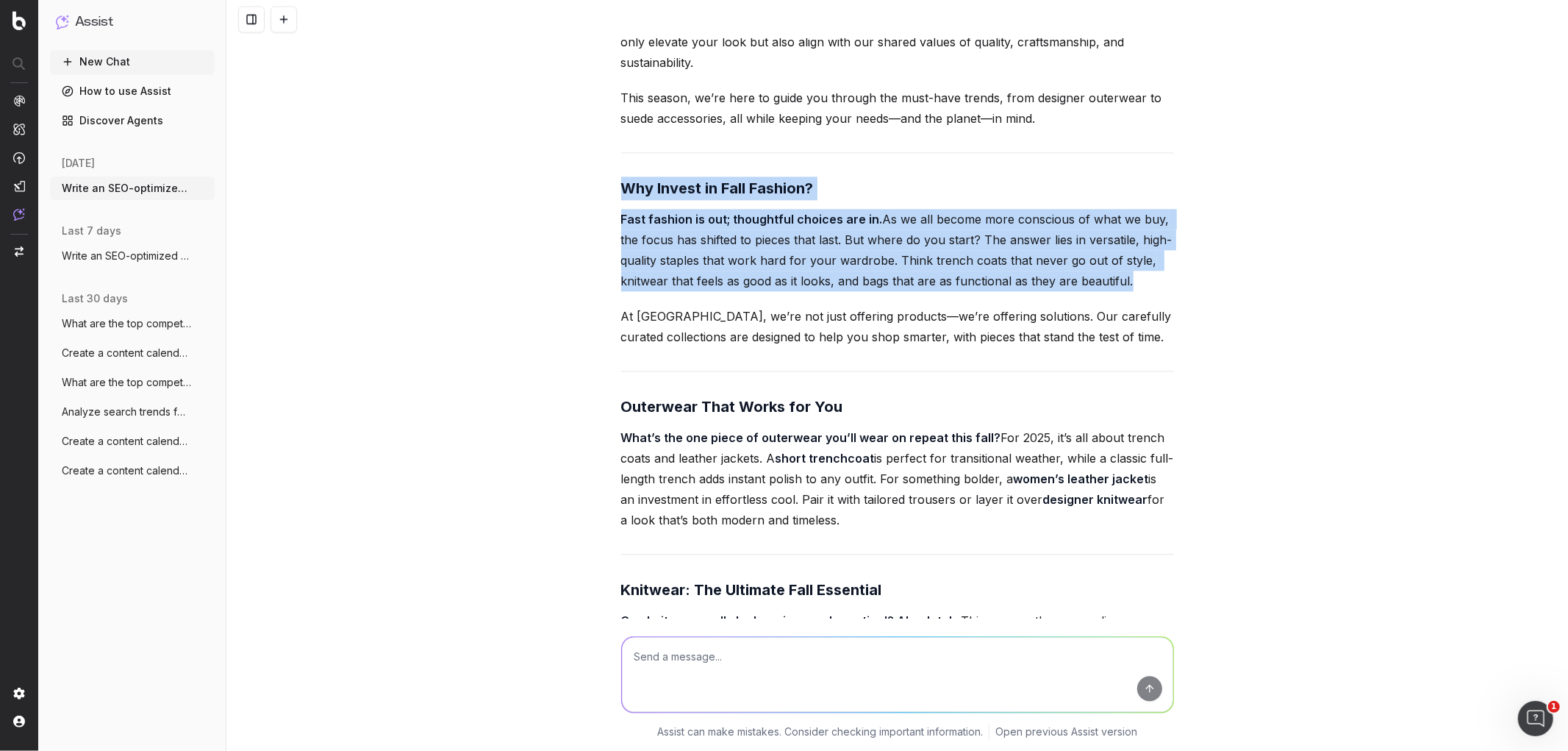
drag, startPoint x: 613, startPoint y: 388, endPoint x: 883, endPoint y: 509, distance: 295.9
copy div "Outerwear That Works for You What’s the one piece of outerwear you’ll wear on r…"
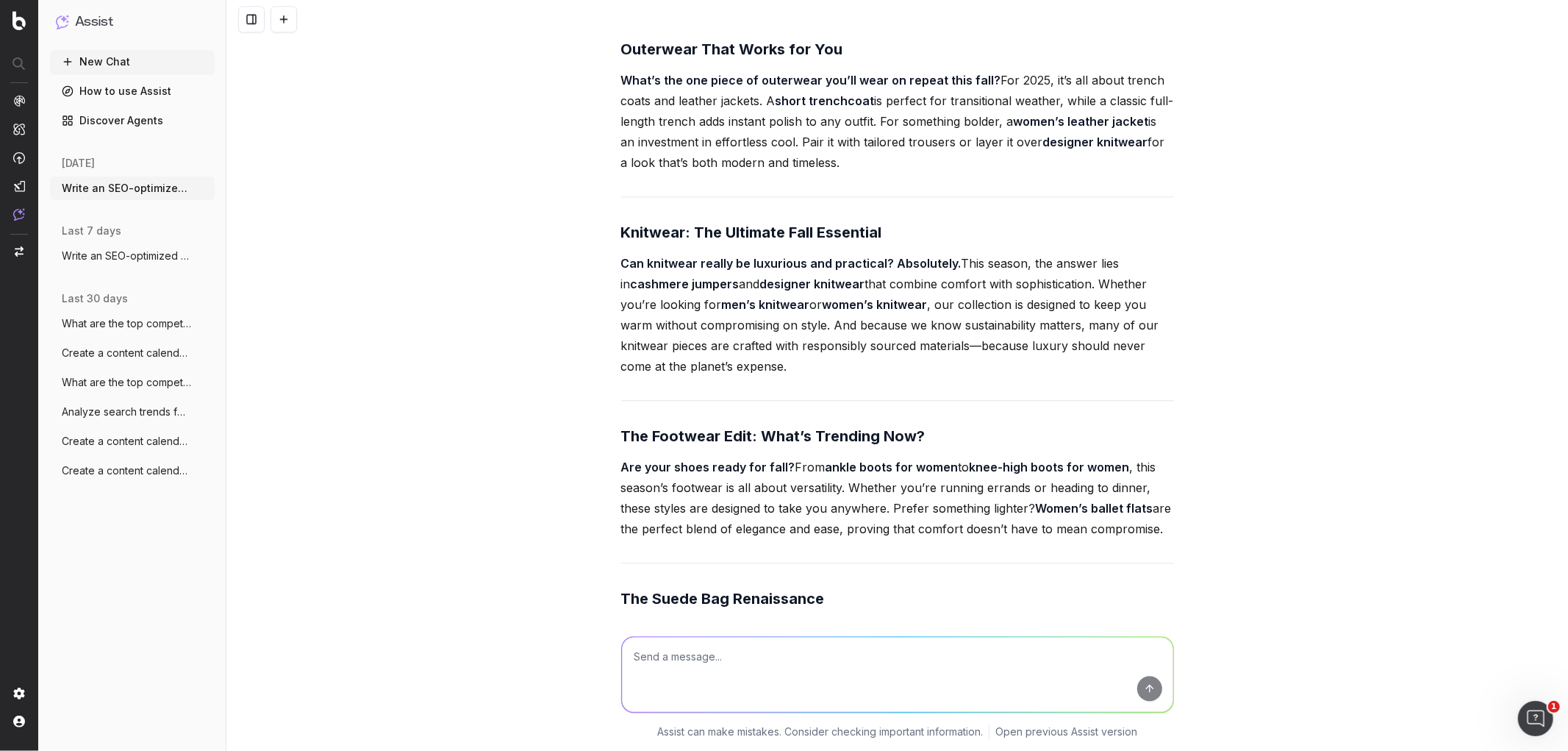
scroll to position [3165, 0]
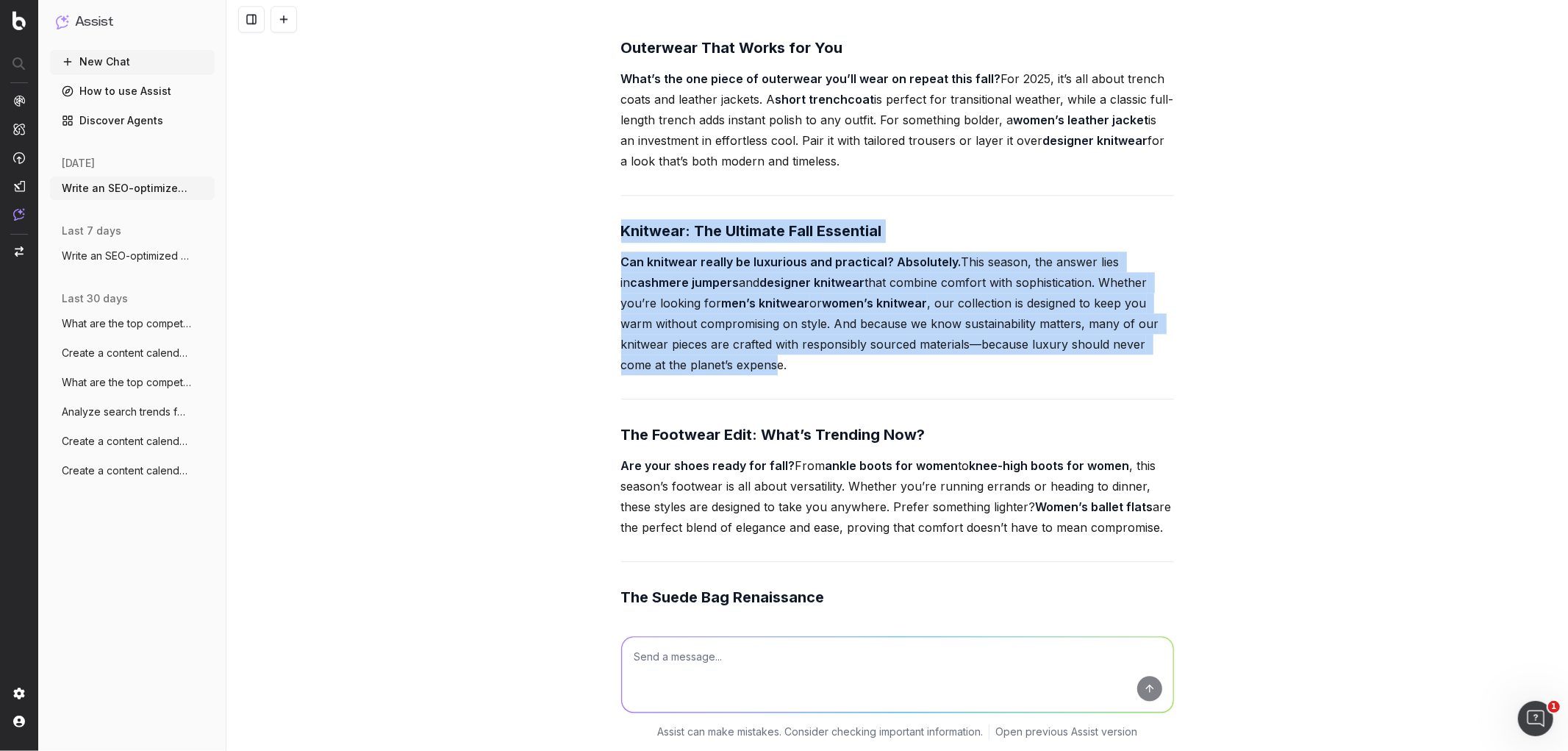
drag, startPoint x: 608, startPoint y: 209, endPoint x: 772, endPoint y: 351, distance: 216.9
drag, startPoint x: 785, startPoint y: 350, endPoint x: 586, endPoint y: 211, distance: 242.7
click at [586, 211] on div "Write an SEO-optimized article about on Fall Fashion Trends: Must-Have Pieces f…" at bounding box center [897, 375] width 1342 height 751
copy div "Knitwear: The Ultimate Fall Essential Can knitwear really be luxurious and prac…"
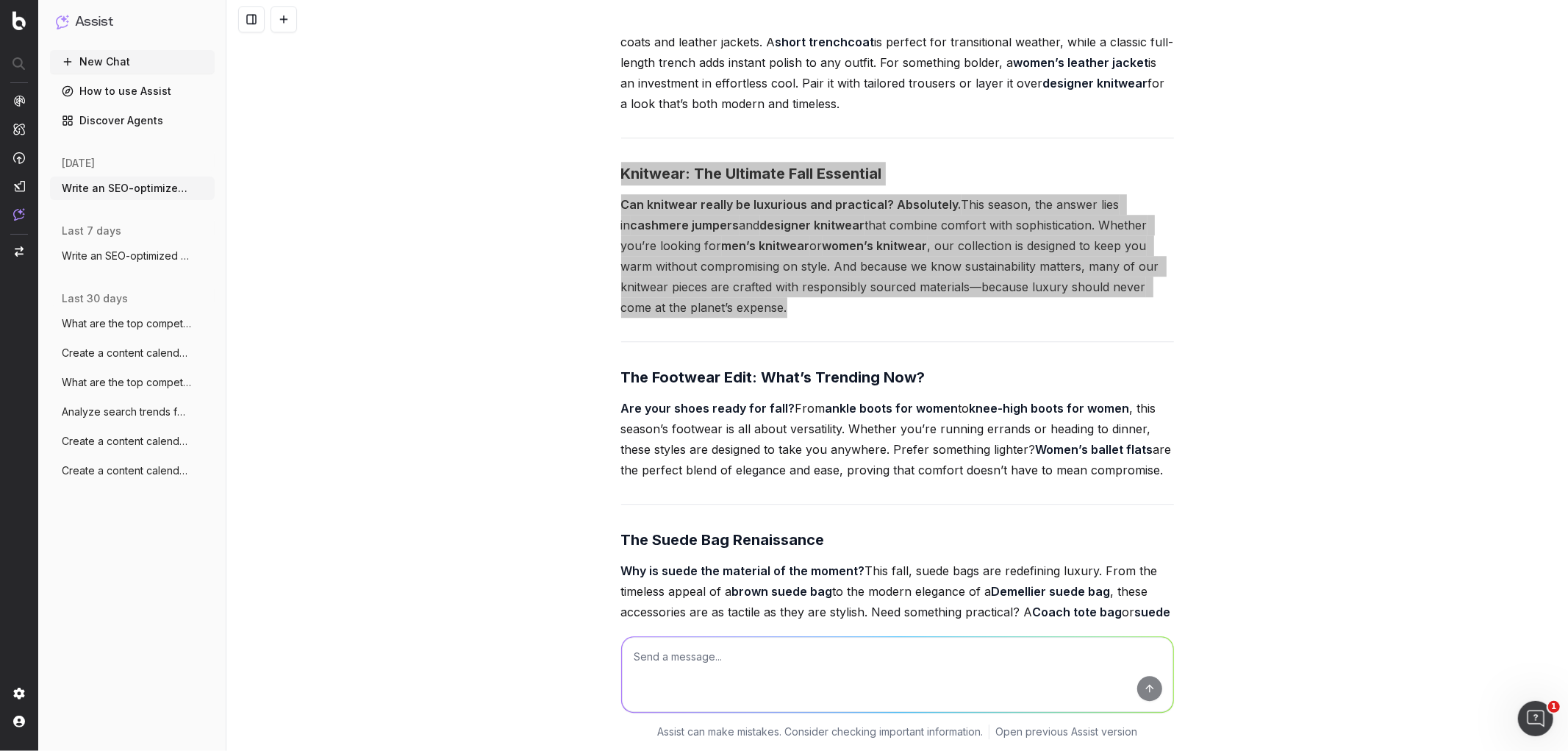
scroll to position [3222, 0]
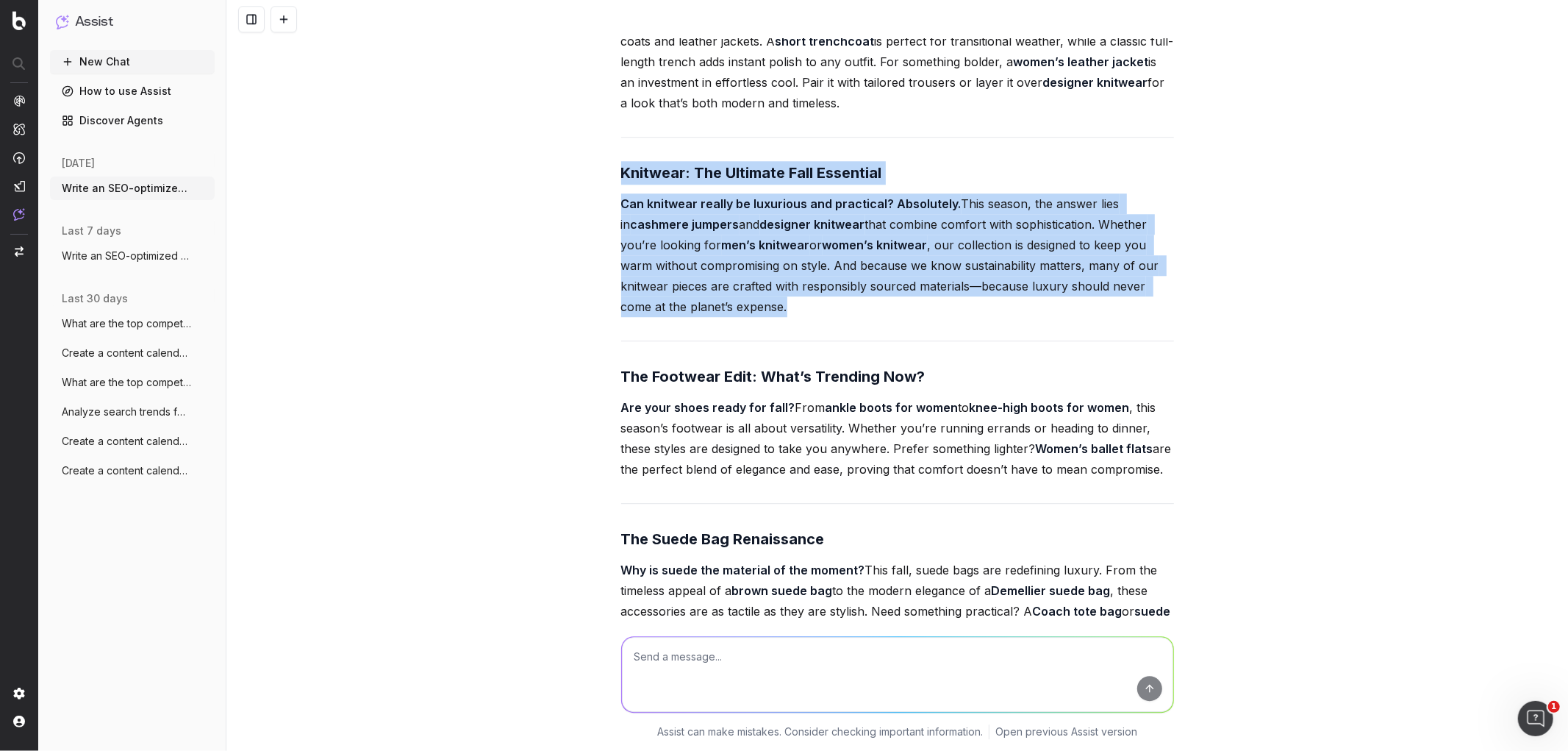
drag, startPoint x: 637, startPoint y: 365, endPoint x: 1238, endPoint y: 445, distance: 606.3
click at [1238, 445] on div "Write an SEO-optimized article about on Fall Fashion Trends: Must-Have Pieces f…" at bounding box center [897, 375] width 1342 height 751
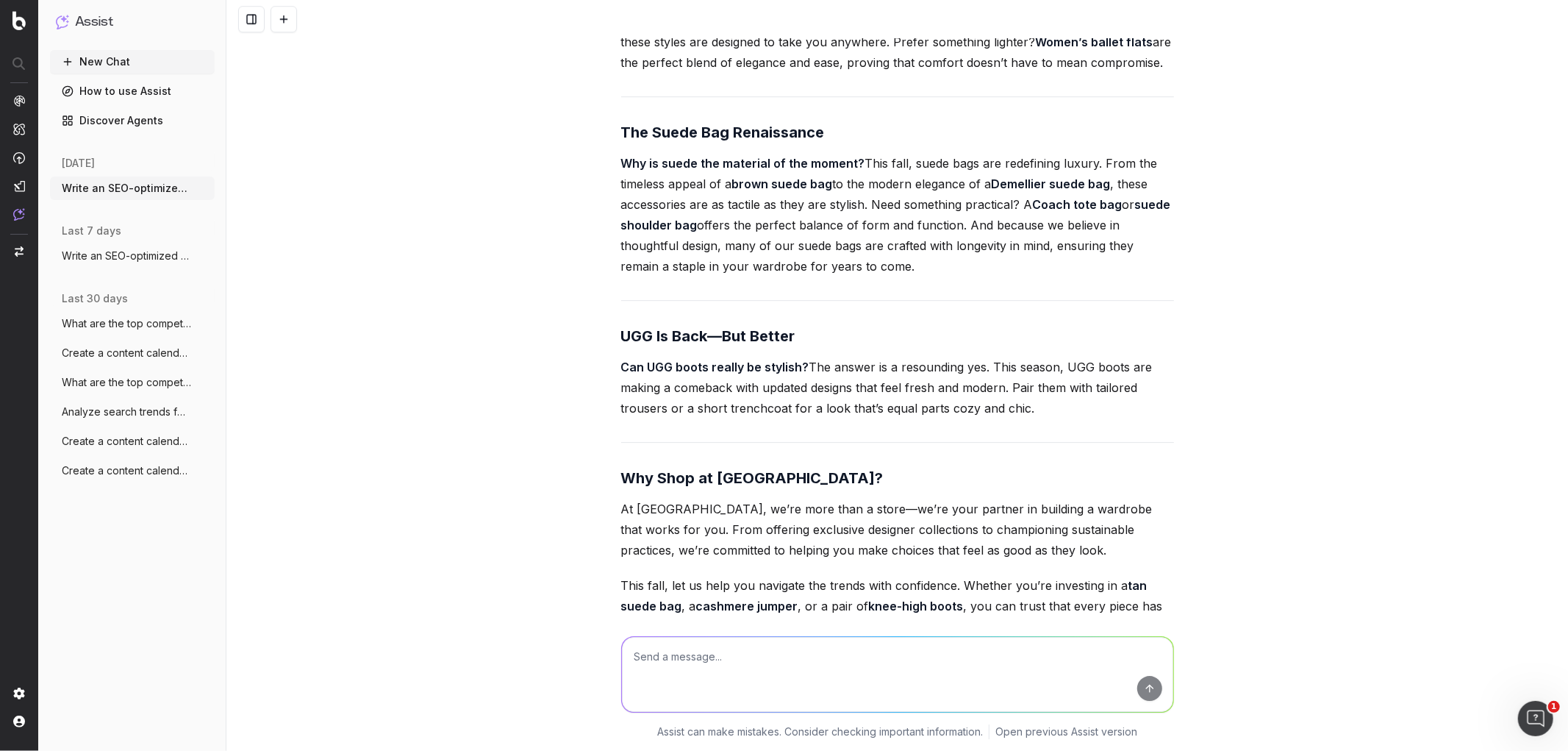
scroll to position [3630, 0]
drag, startPoint x: 786, startPoint y: 239, endPoint x: 550, endPoint y: 113, distance: 267.5
click at [550, 113] on div "Write an SEO-optimized article about on Fall Fashion Trends: Must-Have Pieces f…" at bounding box center [897, 375] width 1342 height 751
drag, startPoint x: 1018, startPoint y: 398, endPoint x: 997, endPoint y: 401, distance: 21.2
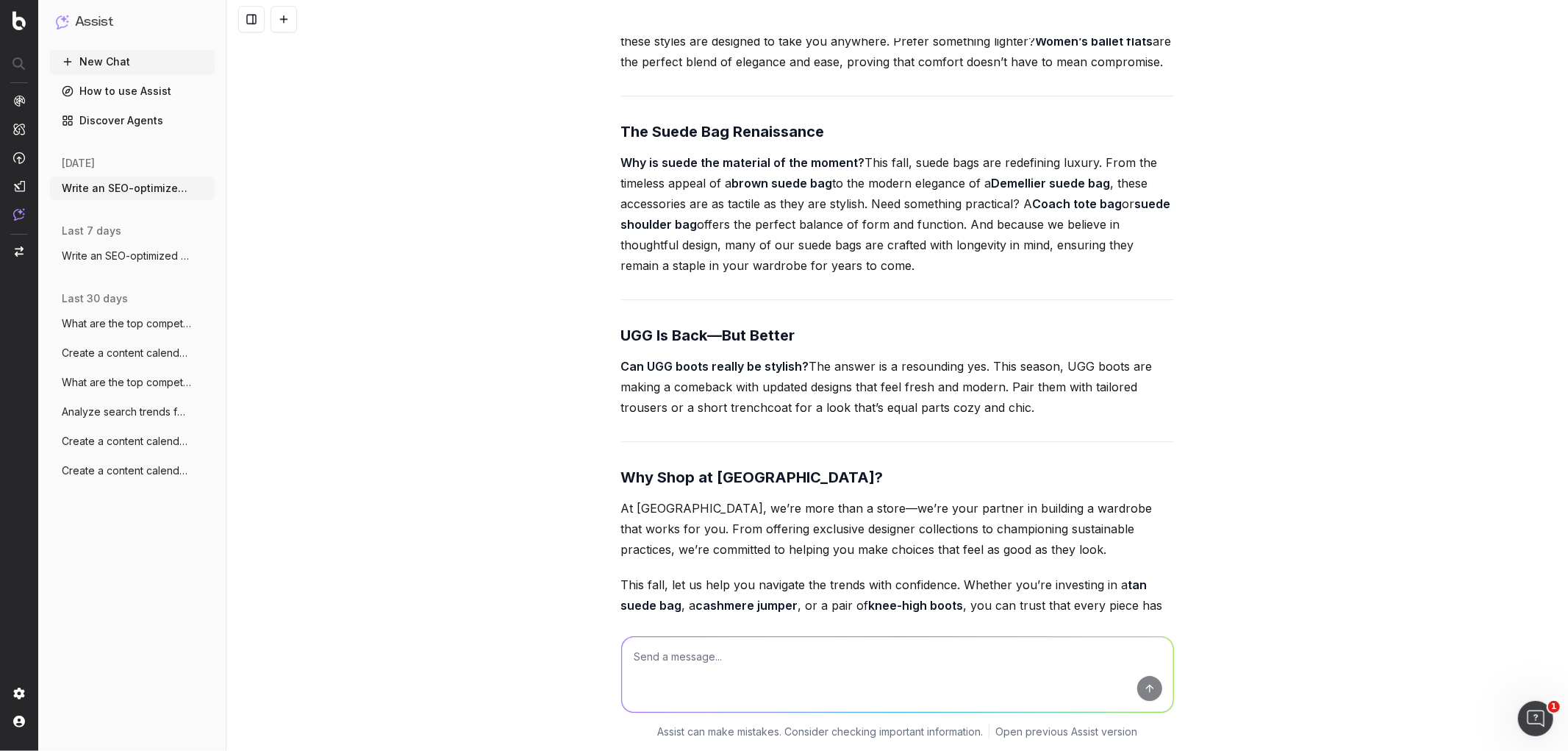
scroll to position [3803, 0]
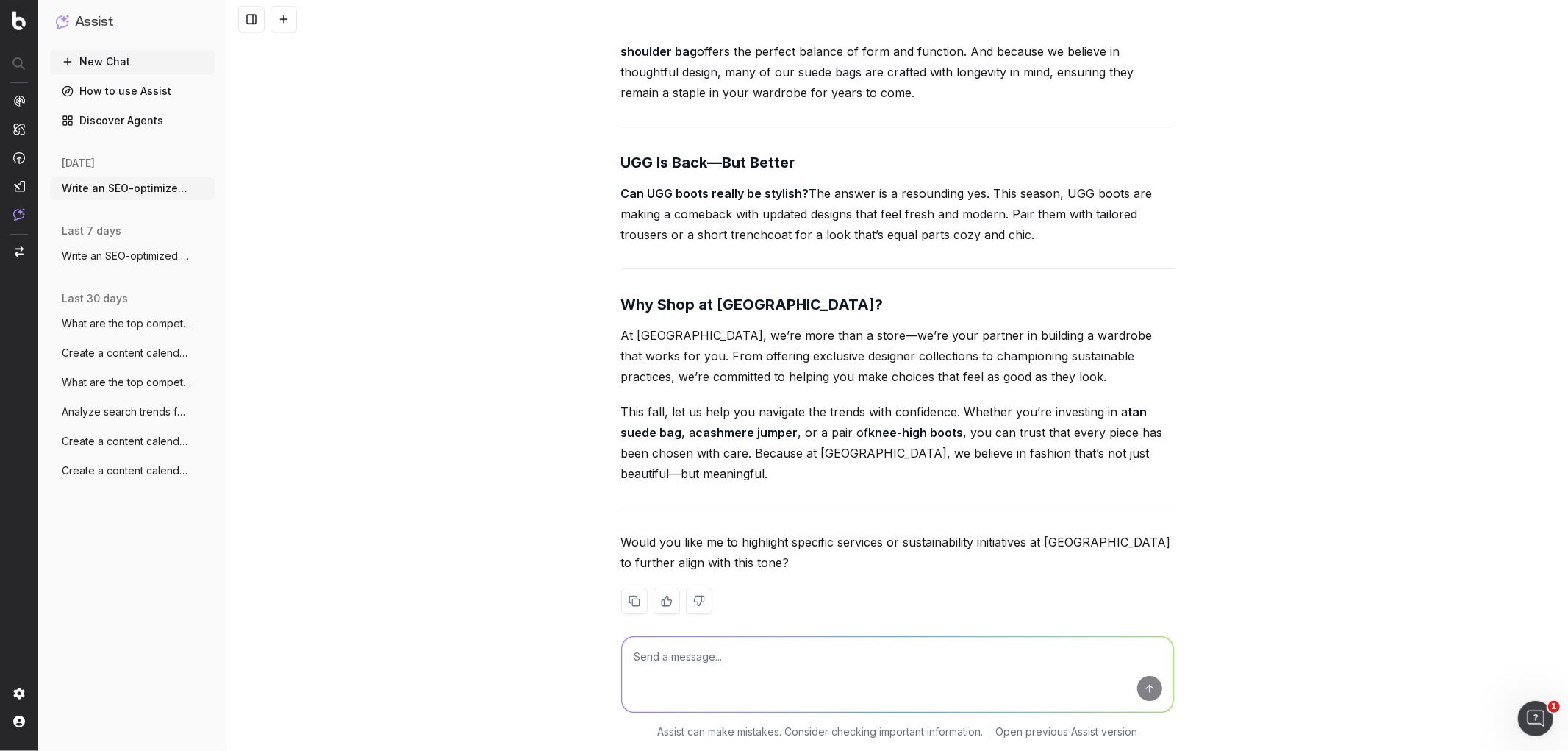
click at [669, 646] on textarea at bounding box center [897, 674] width 551 height 75
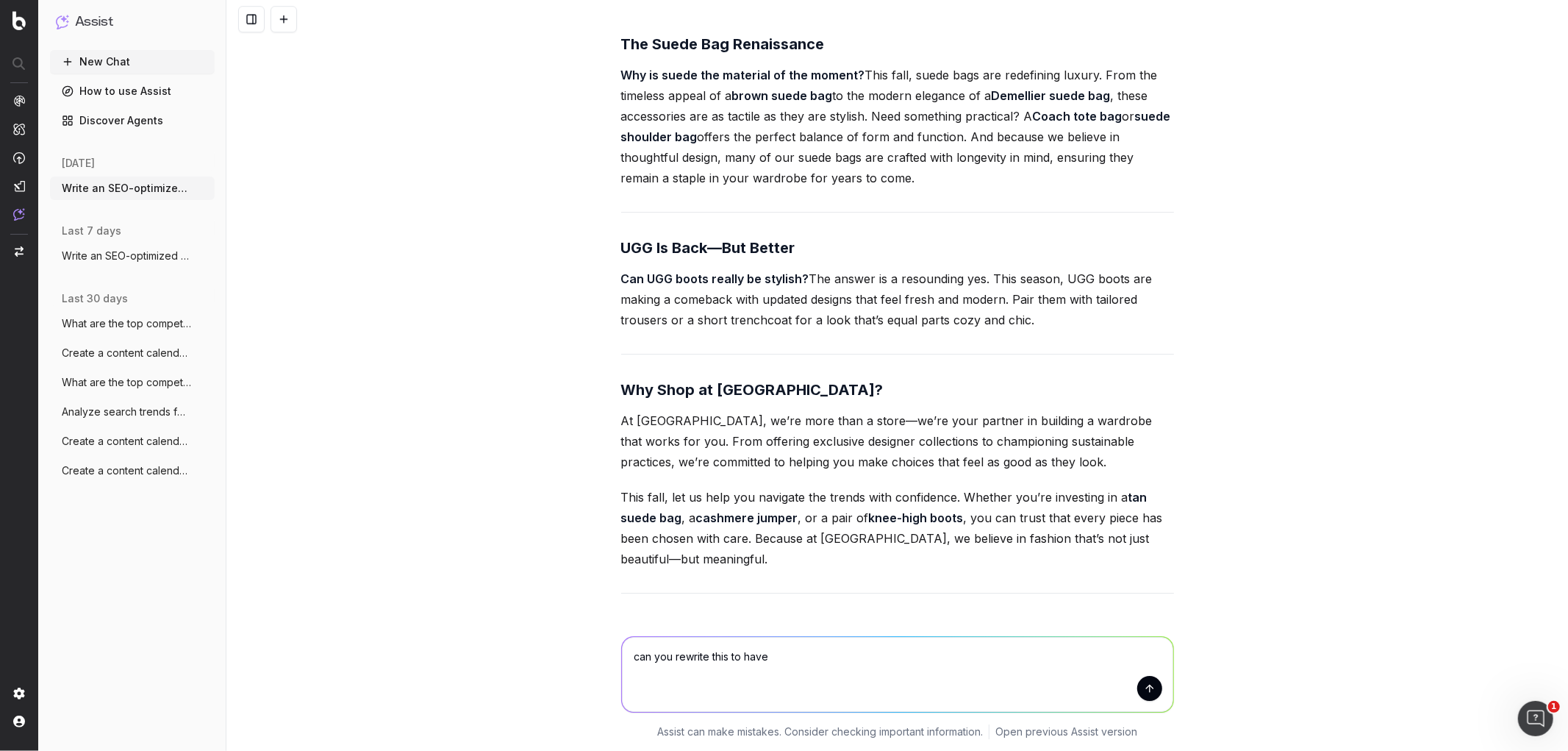
scroll to position [3711, 0]
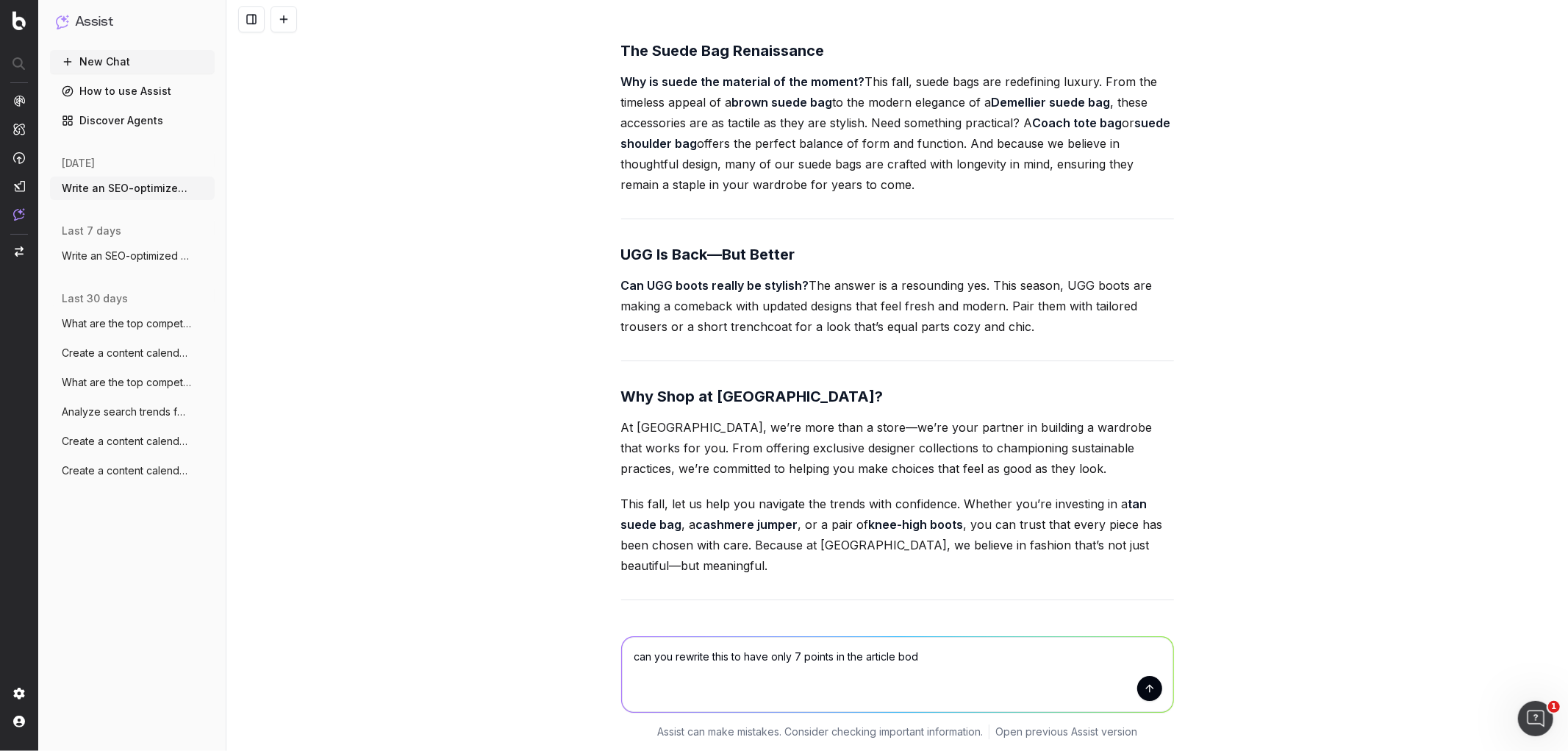
type textarea "can you rewrite this to have only 7 points in the article body"
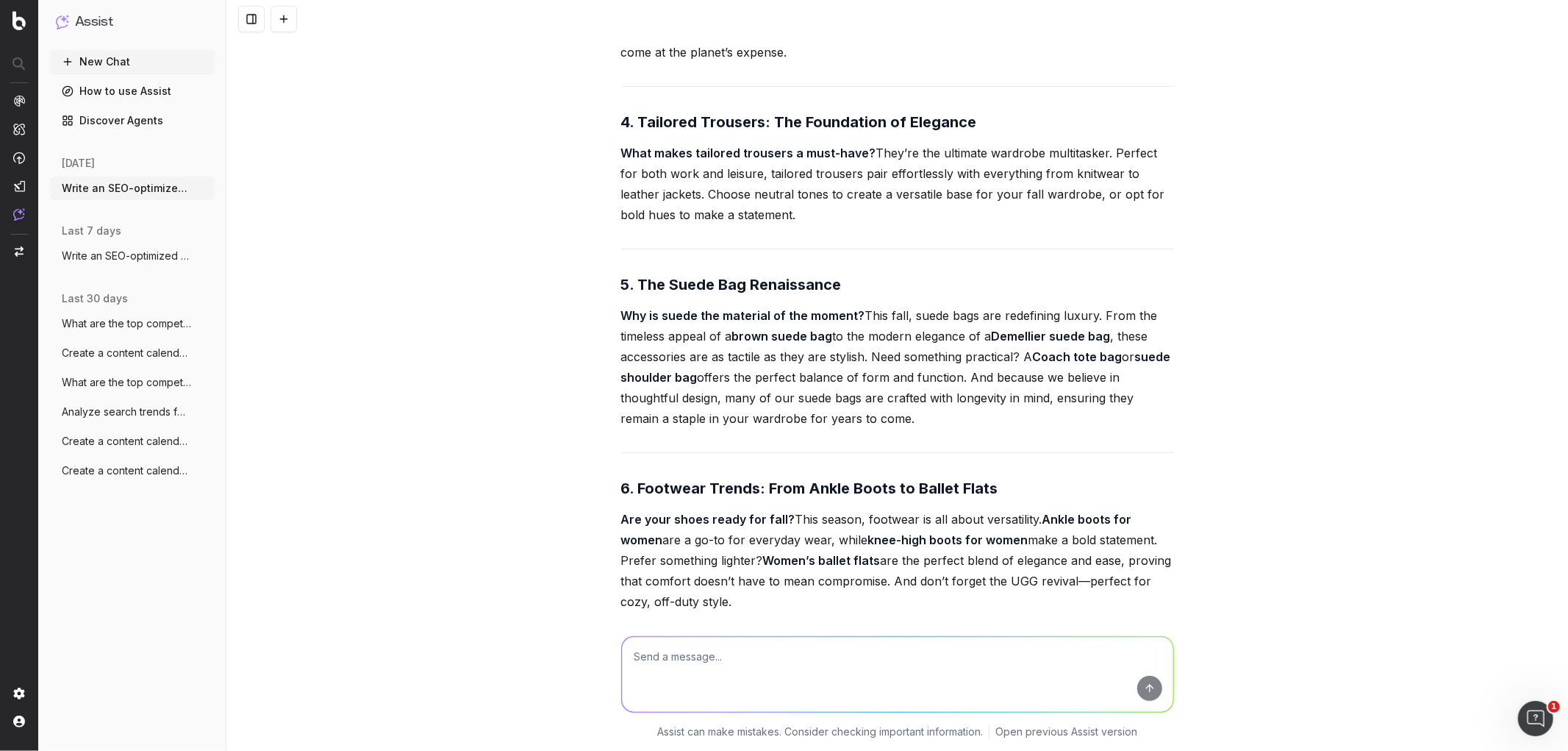
scroll to position [5231, 0]
drag, startPoint x: 879, startPoint y: 384, endPoint x: 584, endPoint y: 233, distance: 331.4
click at [584, 233] on div "Write an SEO-optimized article about on Fall Fashion Trends: Must-Have Pieces f…" at bounding box center [897, 375] width 1342 height 751
click at [899, 272] on h3 "5. The Suede Bag Renaissance" at bounding box center [897, 283] width 553 height 23
click at [869, 383] on p "Why is suede the material of the moment? This fall, suede bags are redefining l…" at bounding box center [897, 366] width 553 height 123
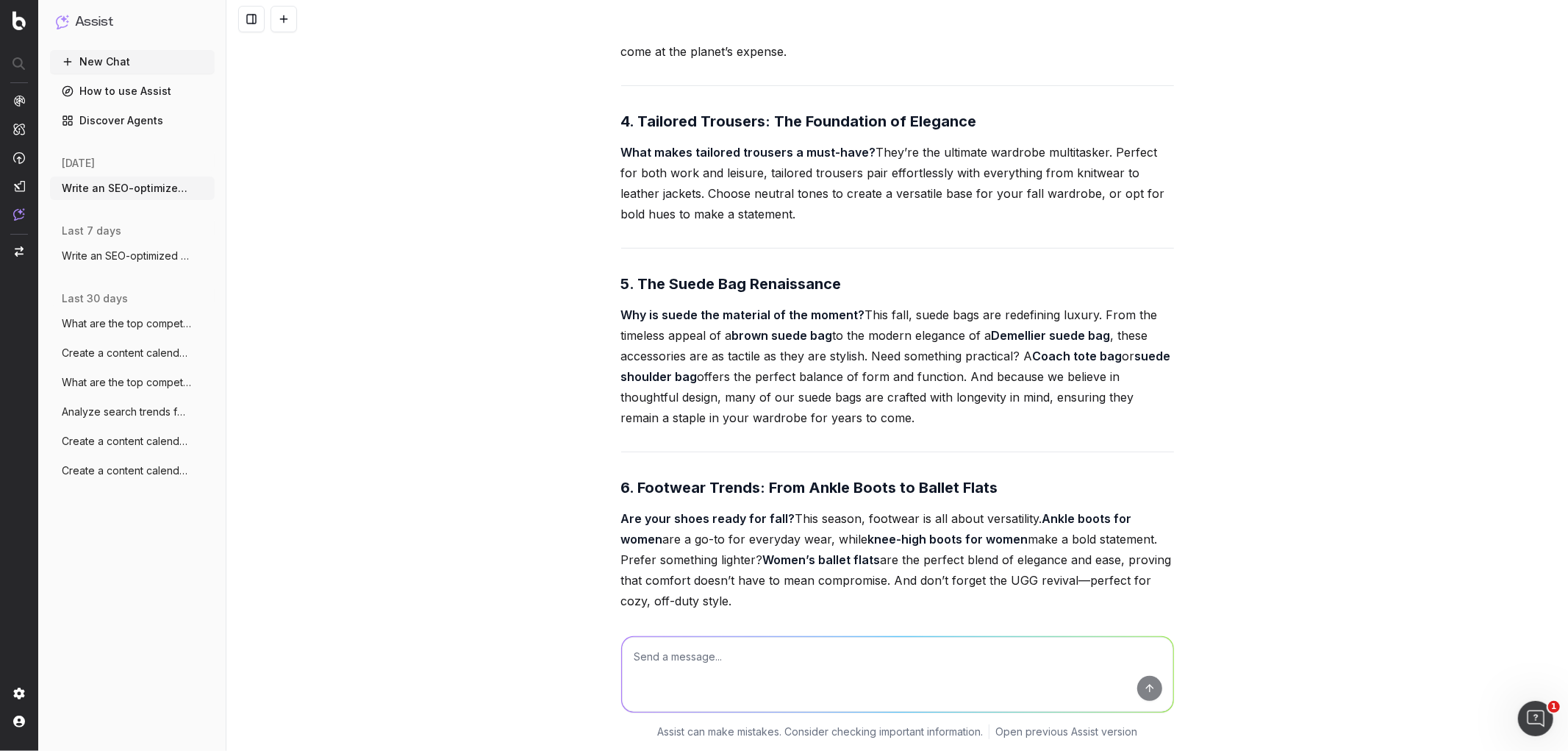
click at [869, 383] on p "Why is suede the material of the moment? This fall, suede bags are redefining l…" at bounding box center [897, 366] width 553 height 123
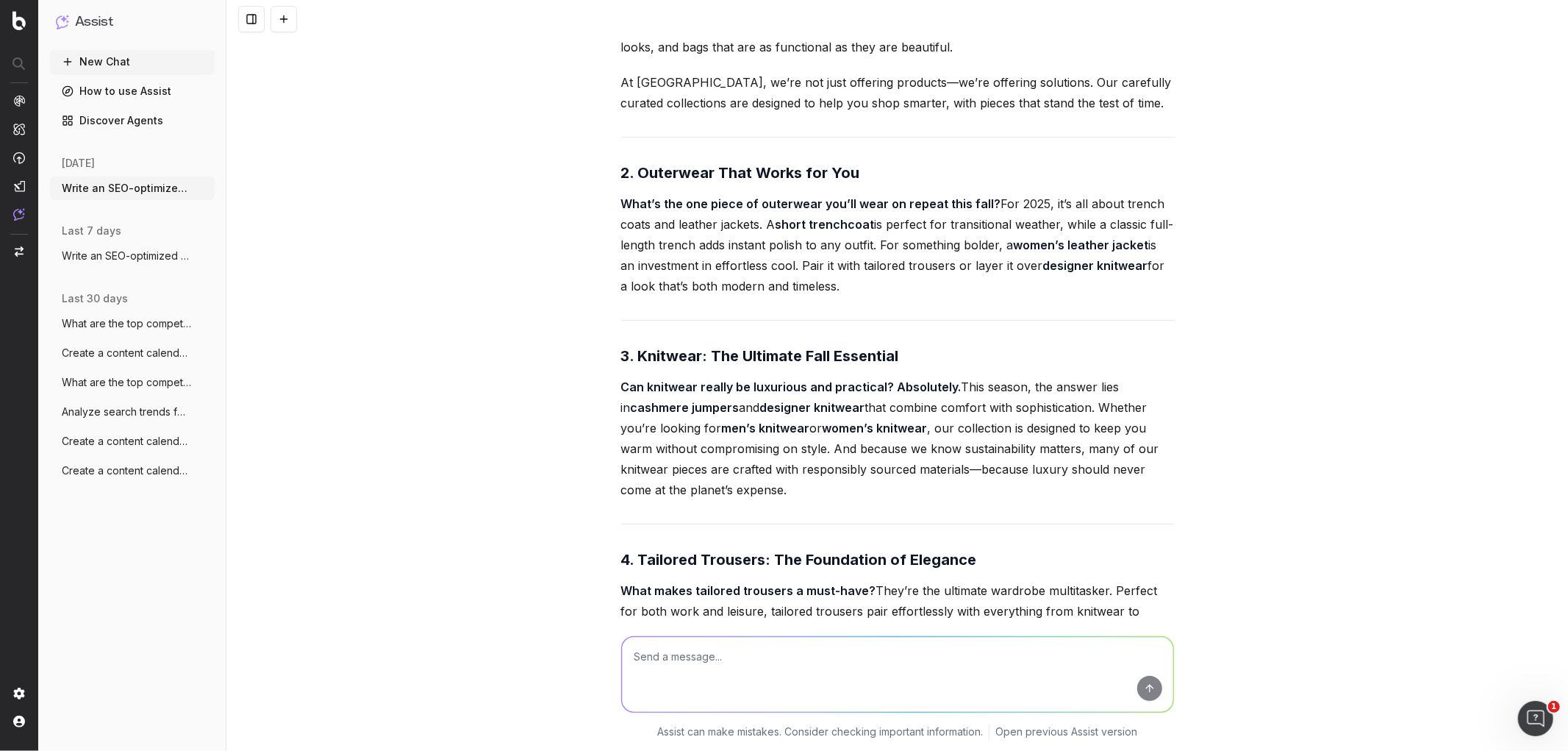
scroll to position [4888, 0]
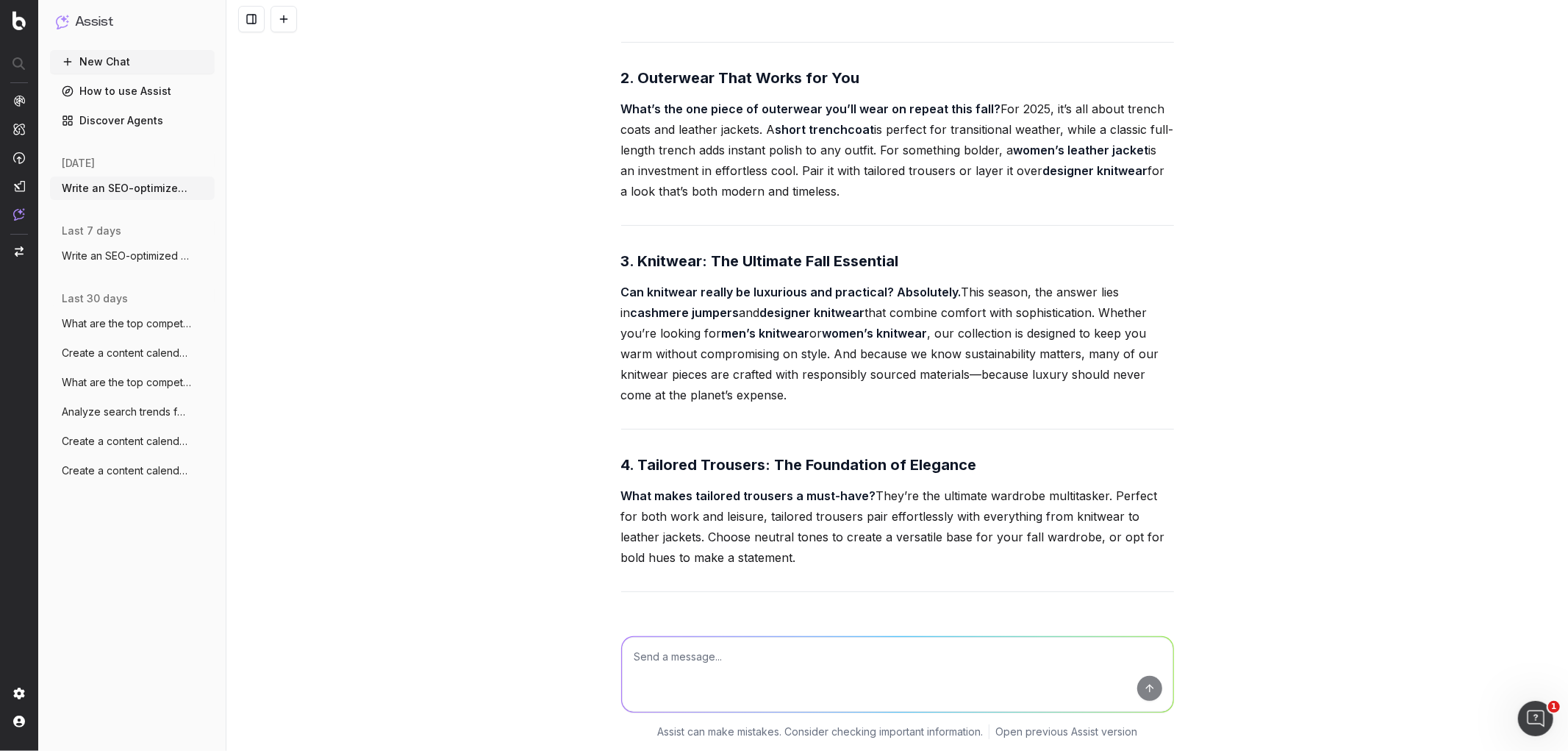
drag, startPoint x: 744, startPoint y: 527, endPoint x: 630, endPoint y: 426, distance: 152.3
click at [630, 426] on div "Fall Fashion Trends 2025: What Should You Invest In This Season? What makes a w…" at bounding box center [897, 478] width 553 height 1739
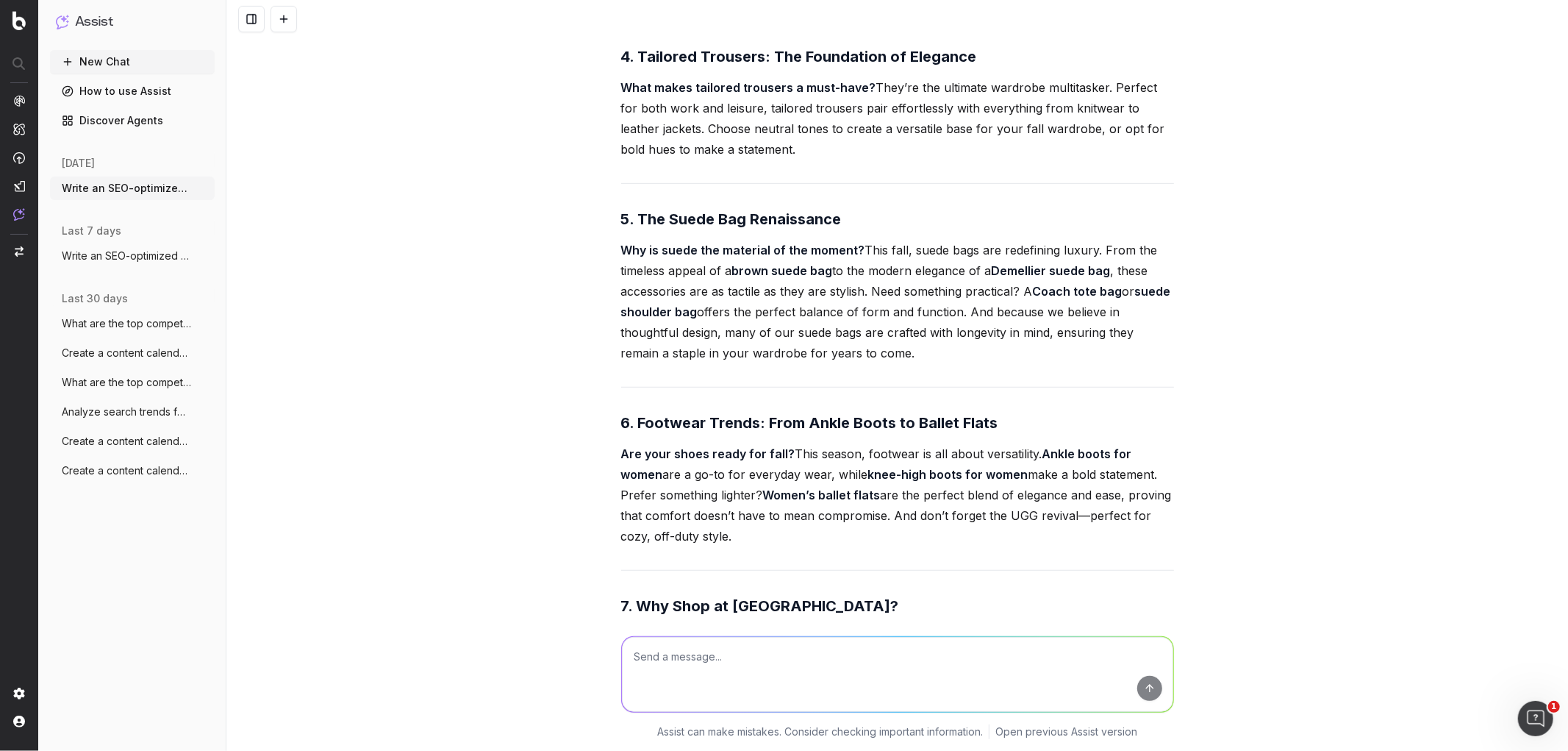
scroll to position [5297, 0]
drag, startPoint x: 868, startPoint y: 319, endPoint x: 659, endPoint y: 203, distance: 239.0
click at [659, 239] on p "Why is suede the material of the moment? This fall, suede bags are redefining l…" at bounding box center [897, 301] width 553 height 123
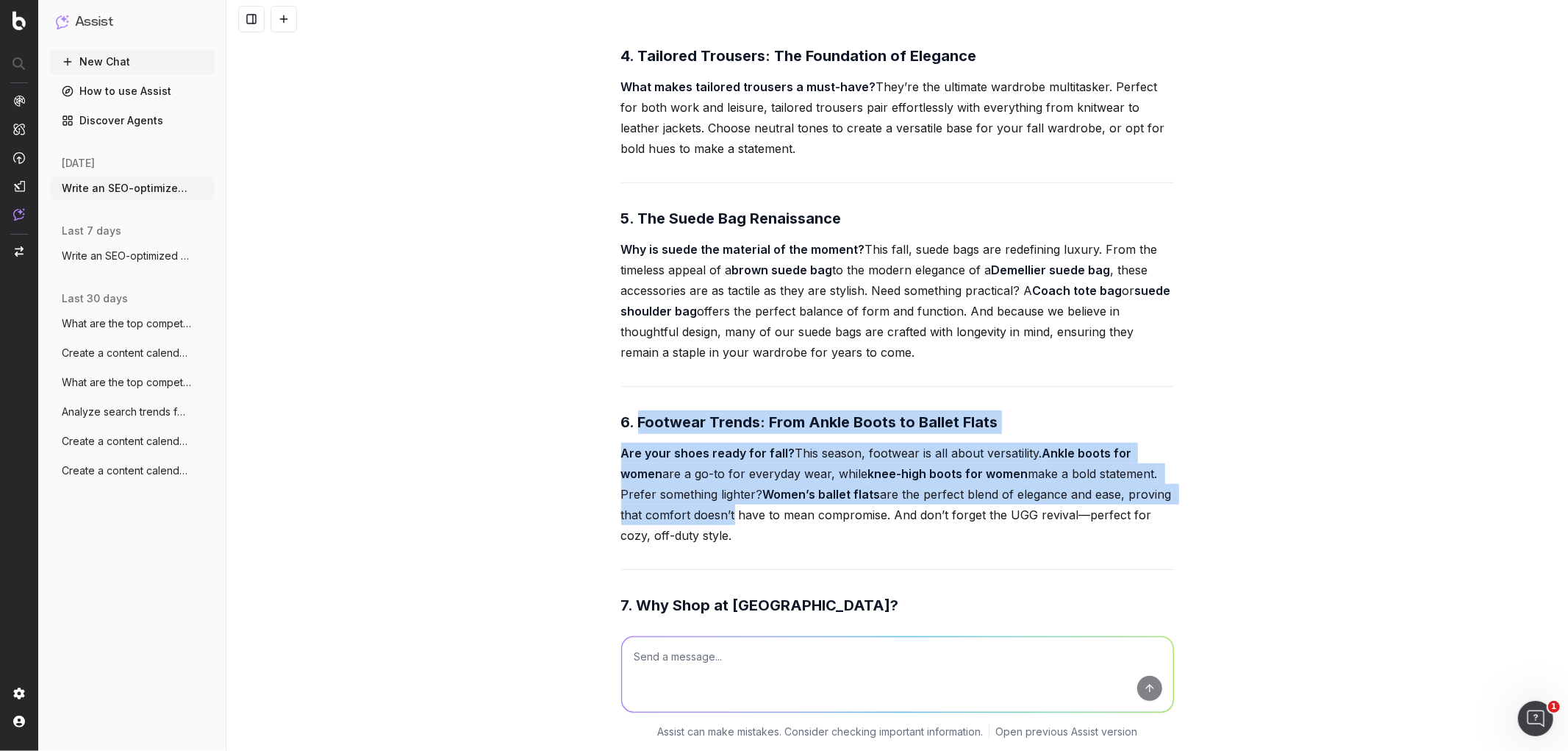
drag, startPoint x: 700, startPoint y: 483, endPoint x: 636, endPoint y: 380, distance: 121.3
click at [636, 380] on div "Fall Fashion Trends 2025: What Should You Invest In This Season? What makes a w…" at bounding box center [897, 69] width 553 height 1739
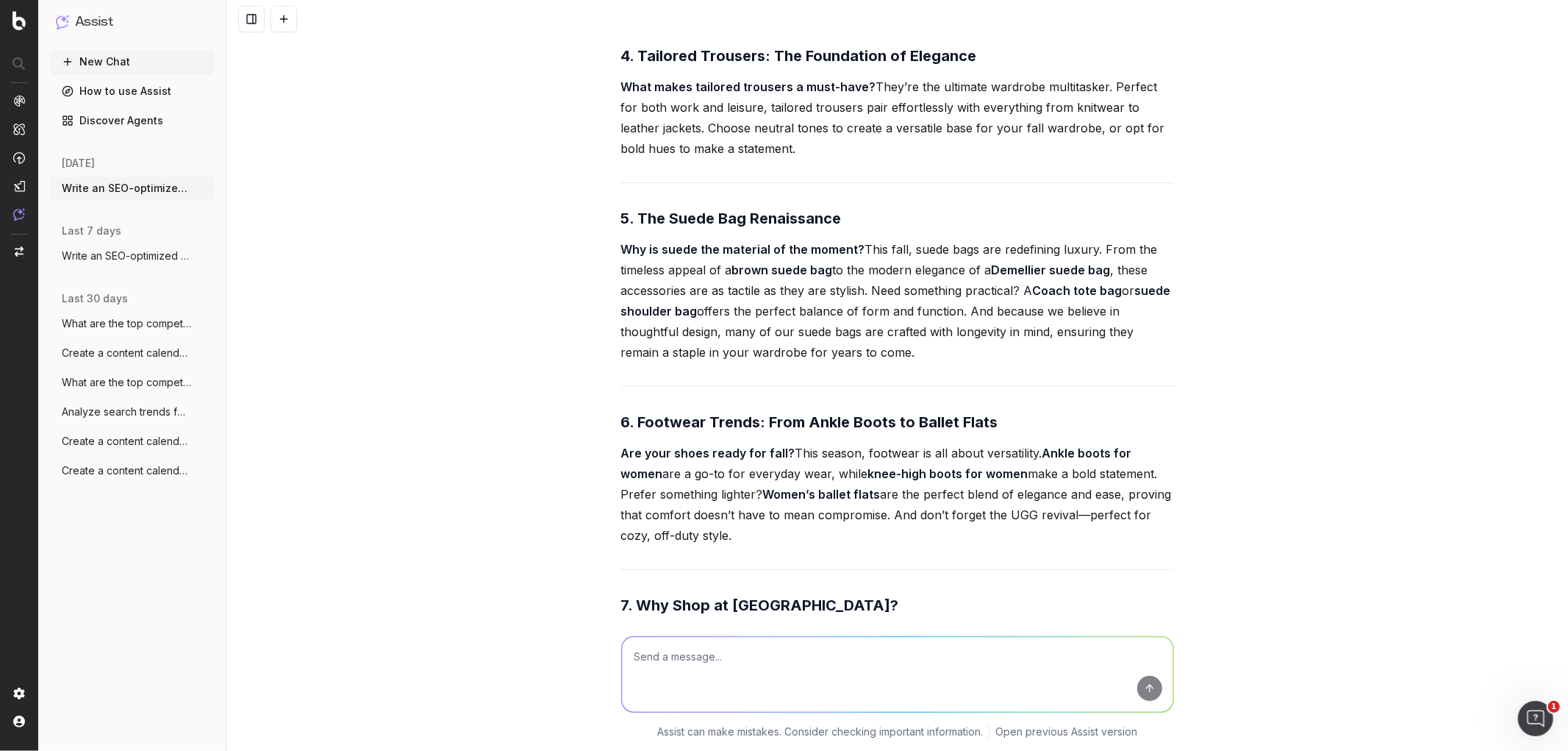
click at [716, 468] on p "Are your shoes ready for fall? This season, footwear is all about versatility. …" at bounding box center [897, 494] width 553 height 103
drag, startPoint x: 700, startPoint y: 500, endPoint x: 633, endPoint y: 383, distance: 134.8
click at [633, 383] on div "Fall Fashion Trends 2025: What Should You Invest In This Season? What makes a w…" at bounding box center [897, 69] width 553 height 1739
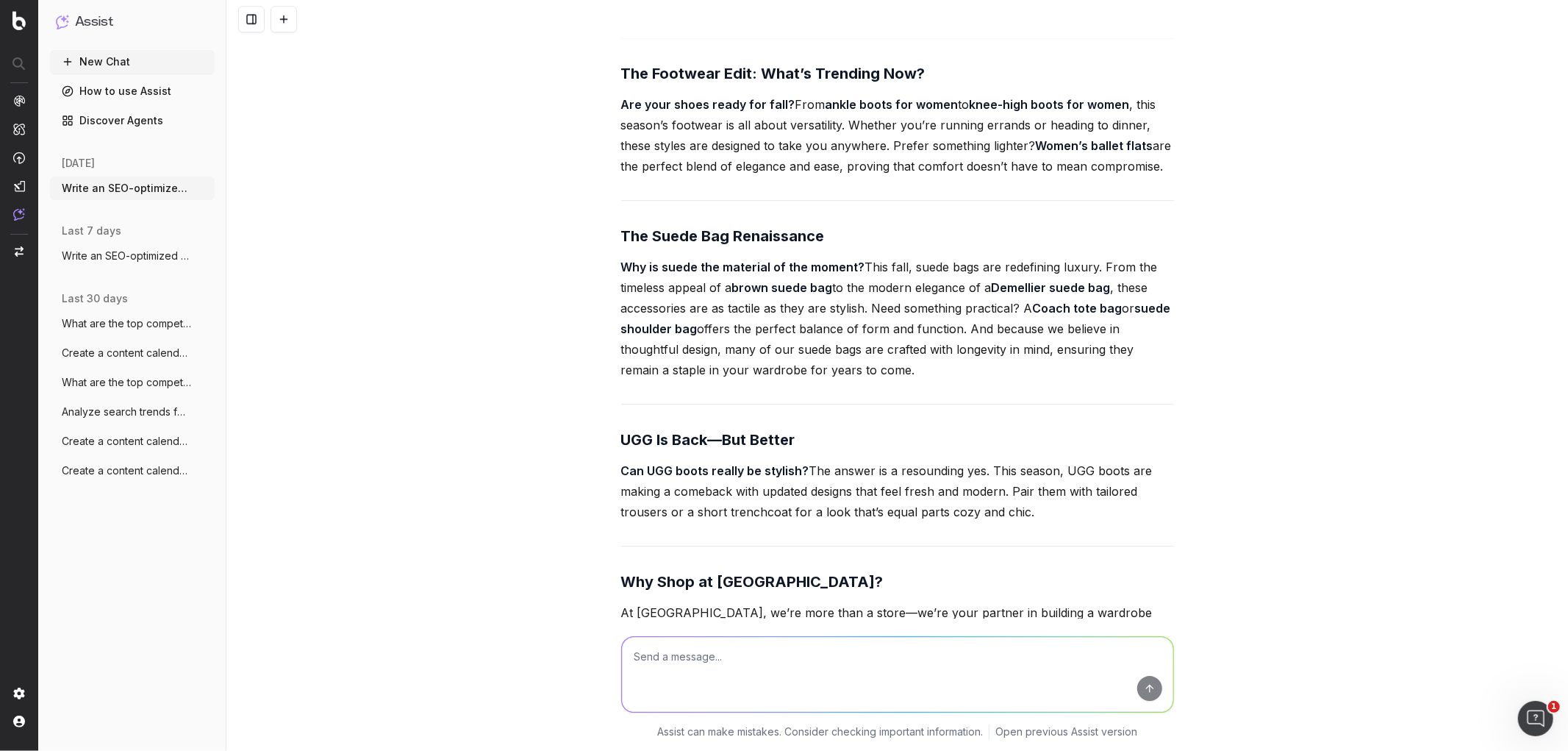
scroll to position [3525, 0]
drag, startPoint x: 1032, startPoint y: 494, endPoint x: 550, endPoint y: 412, distance: 488.9
click at [550, 412] on div "Write an SEO-optimized article about on Fall Fashion Trends: Must-Have Pieces f…" at bounding box center [897, 375] width 1342 height 751
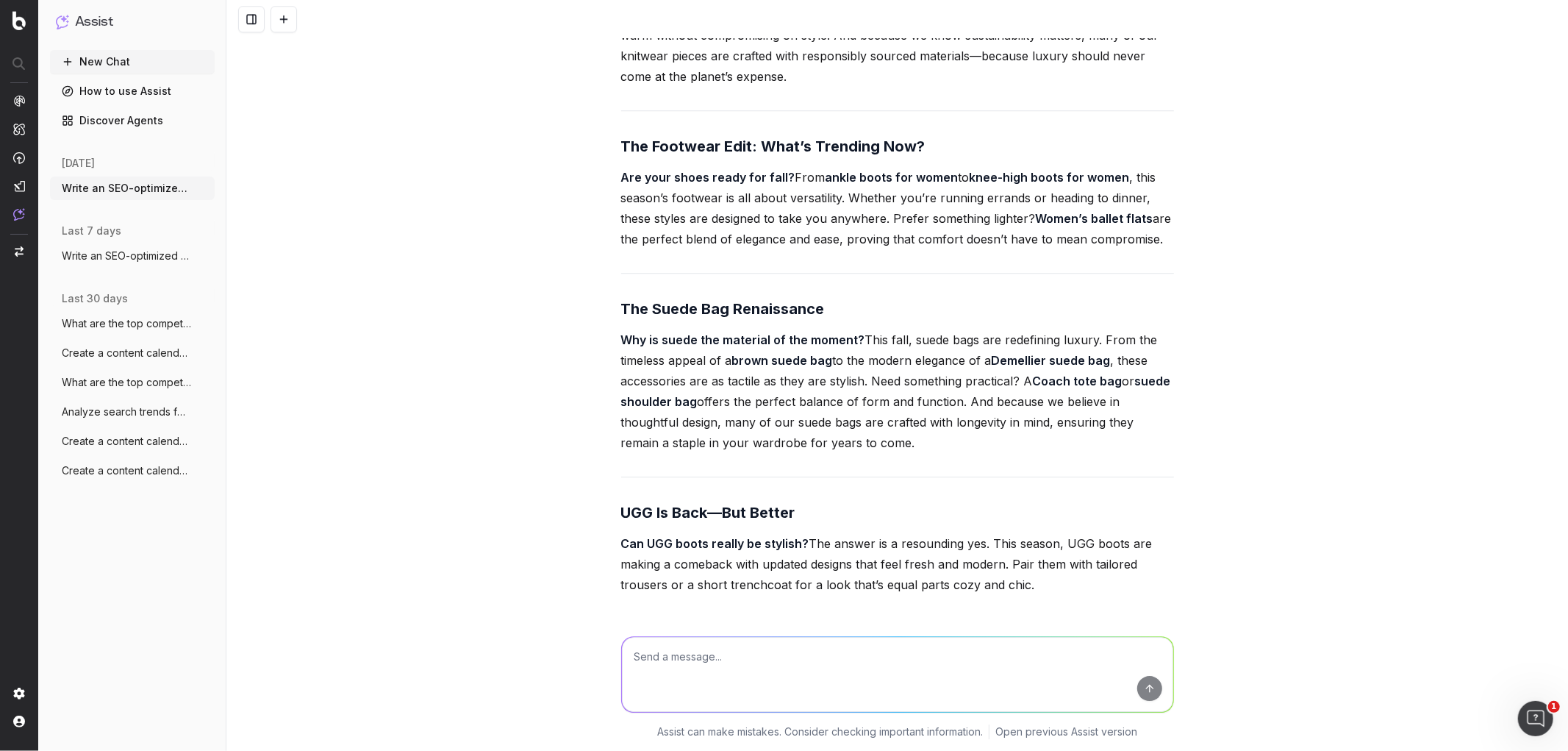
scroll to position [3454, 0]
drag, startPoint x: 1174, startPoint y: 227, endPoint x: 599, endPoint y: 134, distance: 582.5
click at [599, 134] on div "Write an SEO-optimized article about on Fall Fashion Trends: Must-Have Pieces f…" at bounding box center [897, 375] width 1342 height 751
click at [1036, 565] on p "Can UGG boots really be stylish? The answer is a resounding yes. This season, U…" at bounding box center [897, 564] width 553 height 62
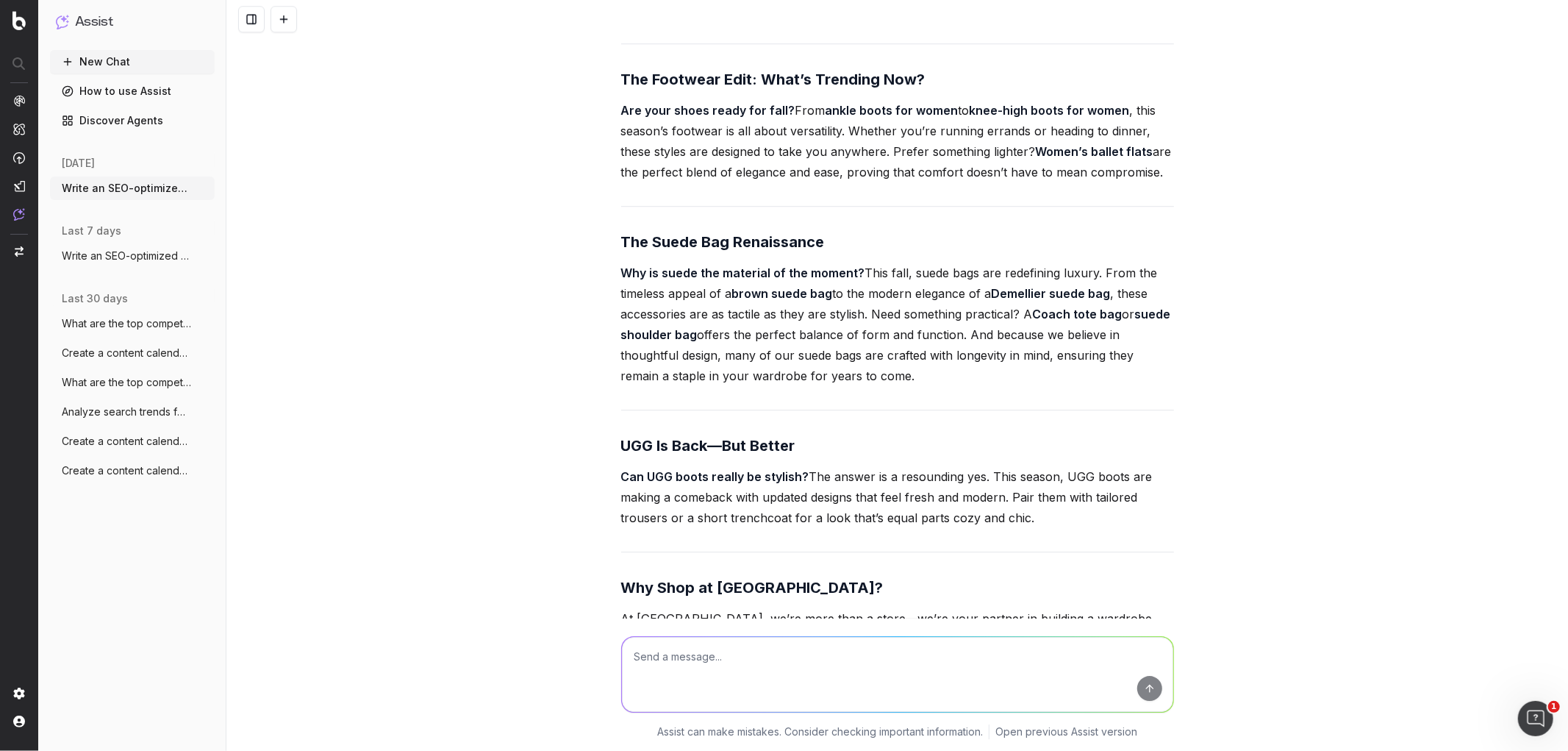
scroll to position [3520, 0]
drag, startPoint x: 1040, startPoint y: 494, endPoint x: 611, endPoint y: 413, distance: 436.6
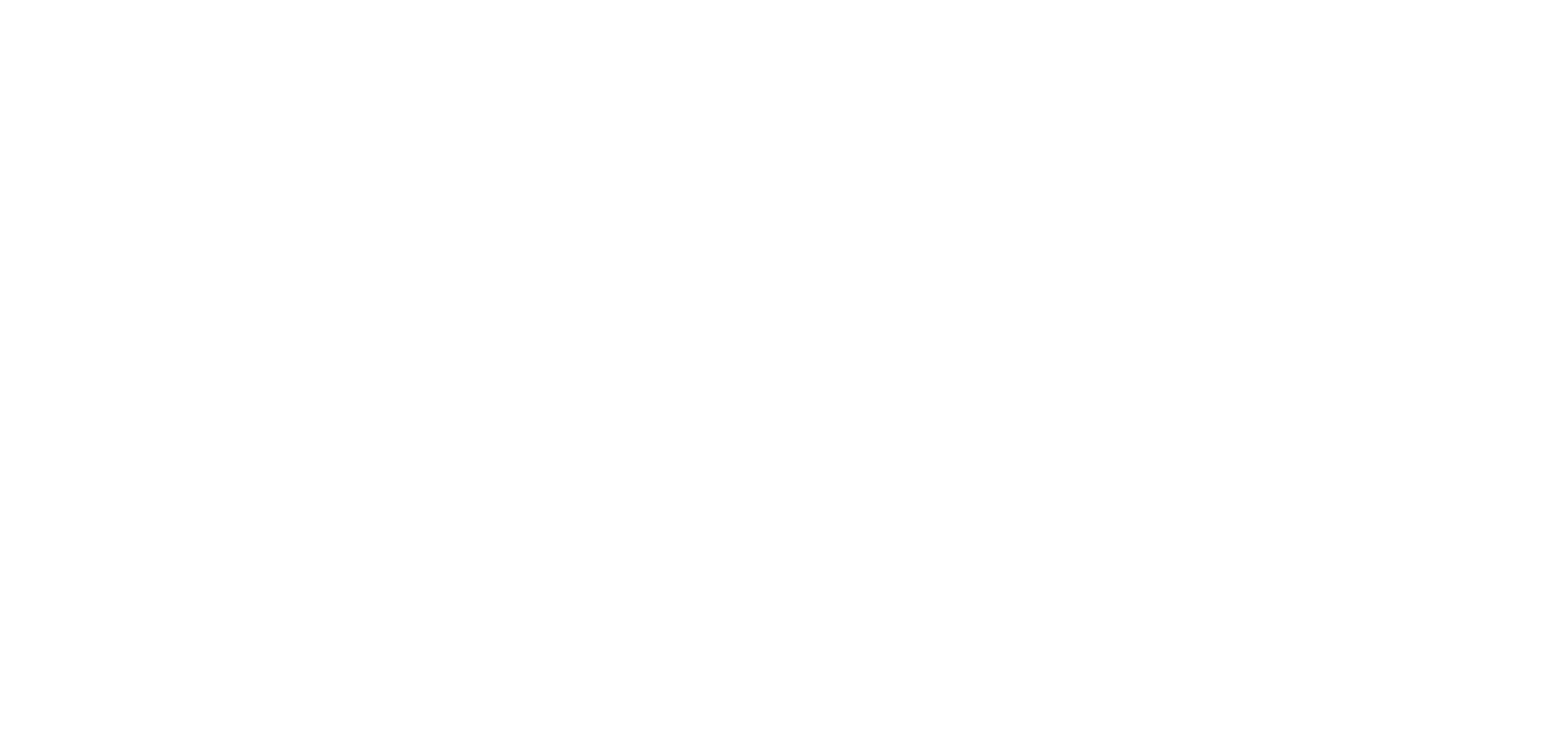
scroll to position [3788, 0]
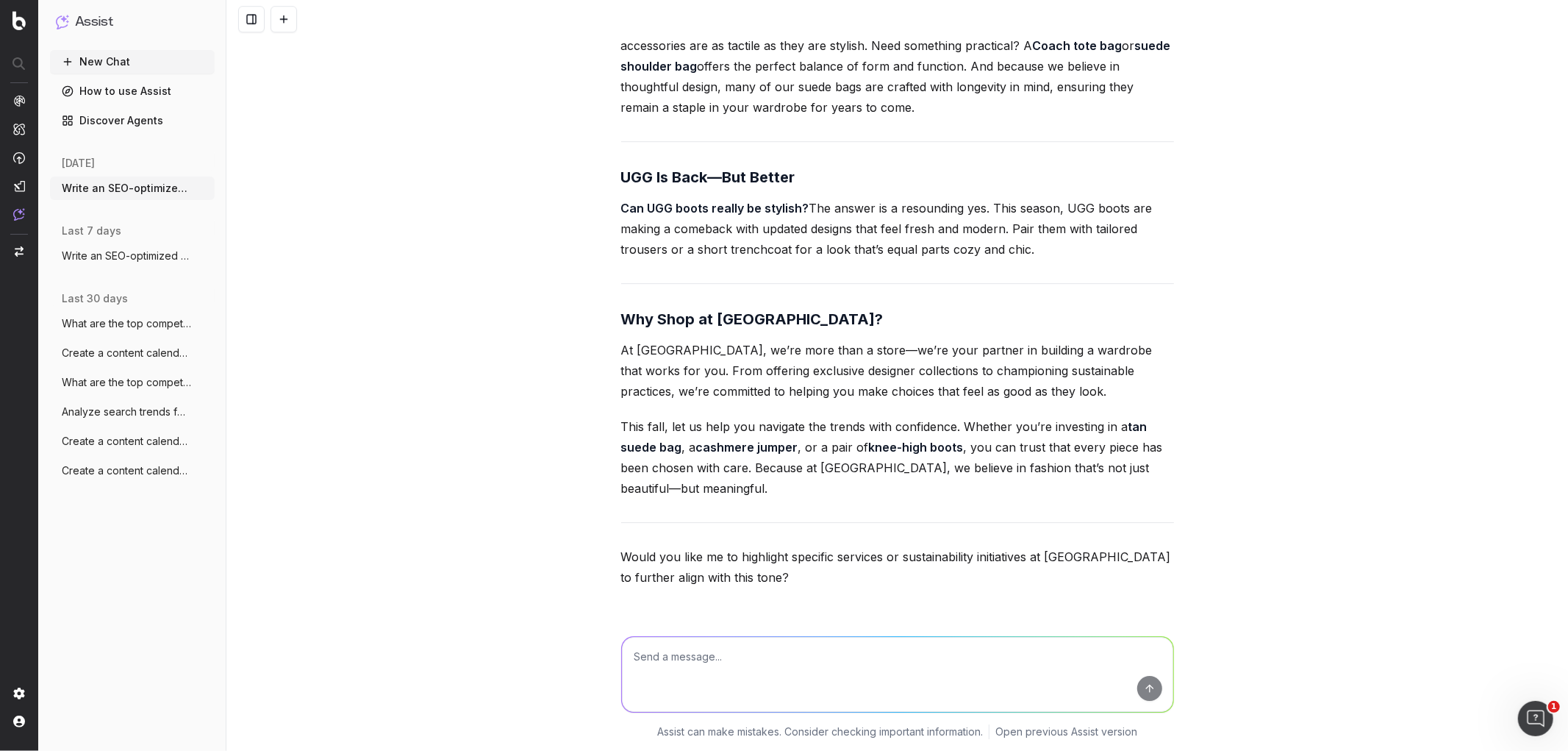
click at [84, 263] on span "Write an SEO-optimized article about on" at bounding box center [127, 256] width 130 height 15
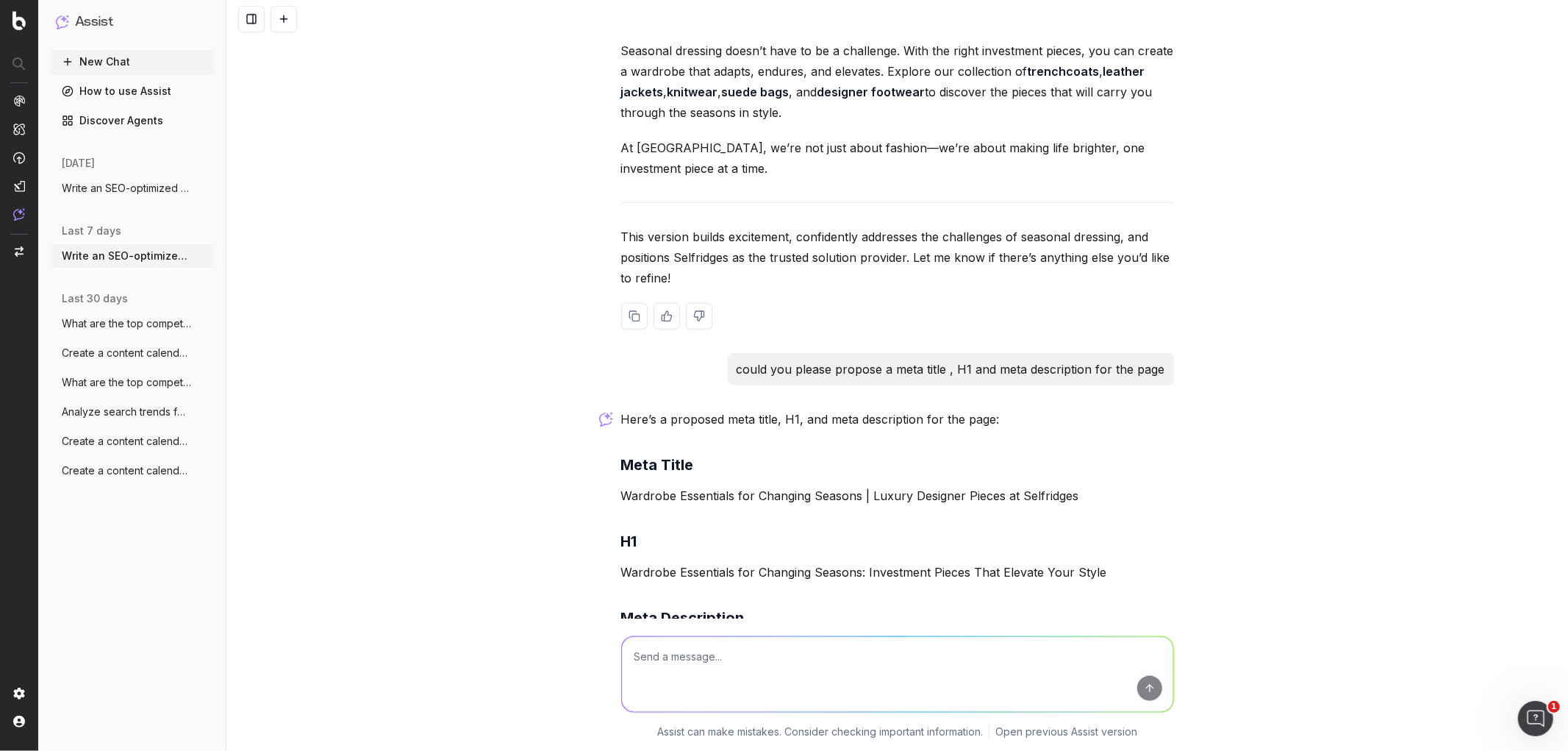
scroll to position [5918, 0]
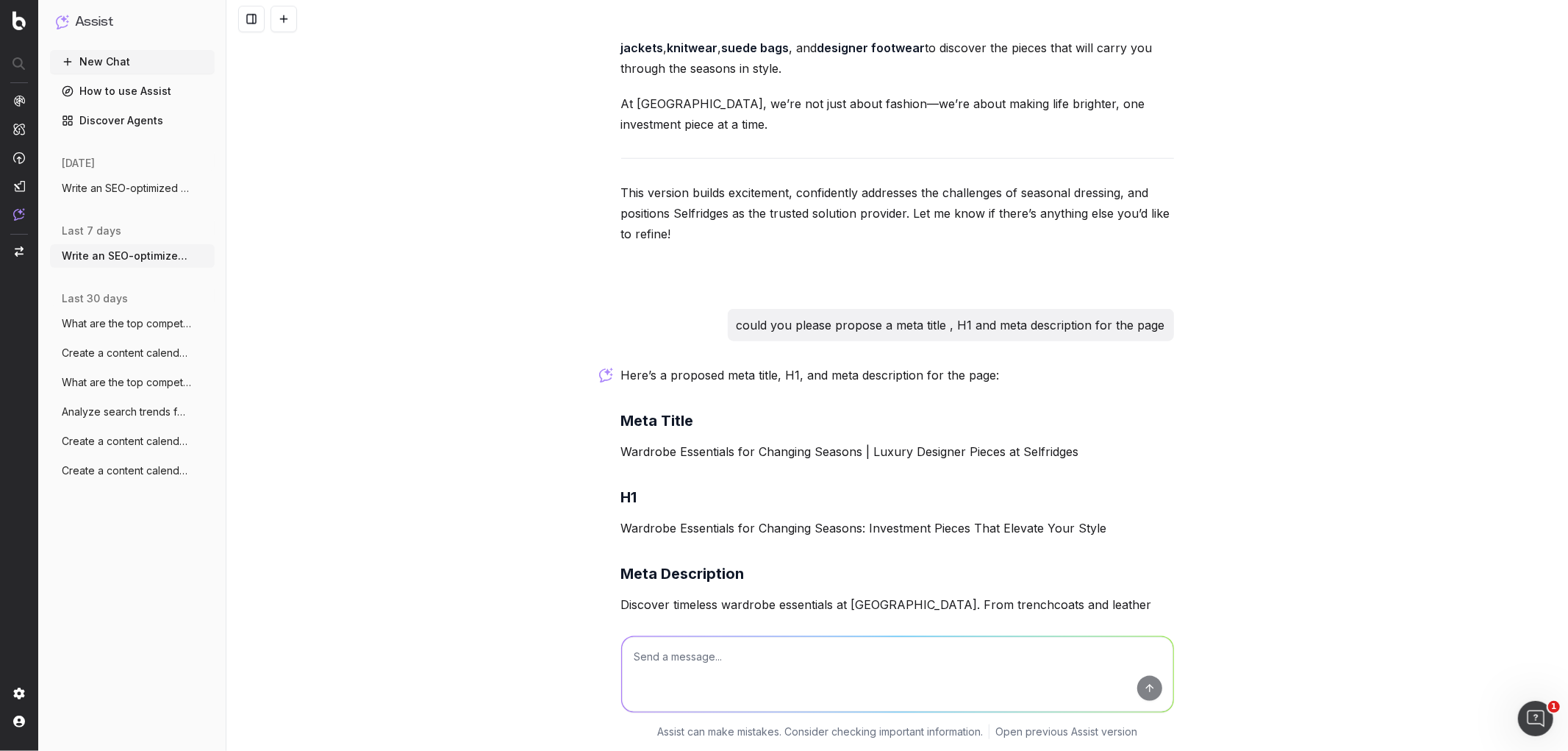
click at [147, 189] on span "Write an SEO-optimized article about on" at bounding box center [127, 188] width 130 height 15
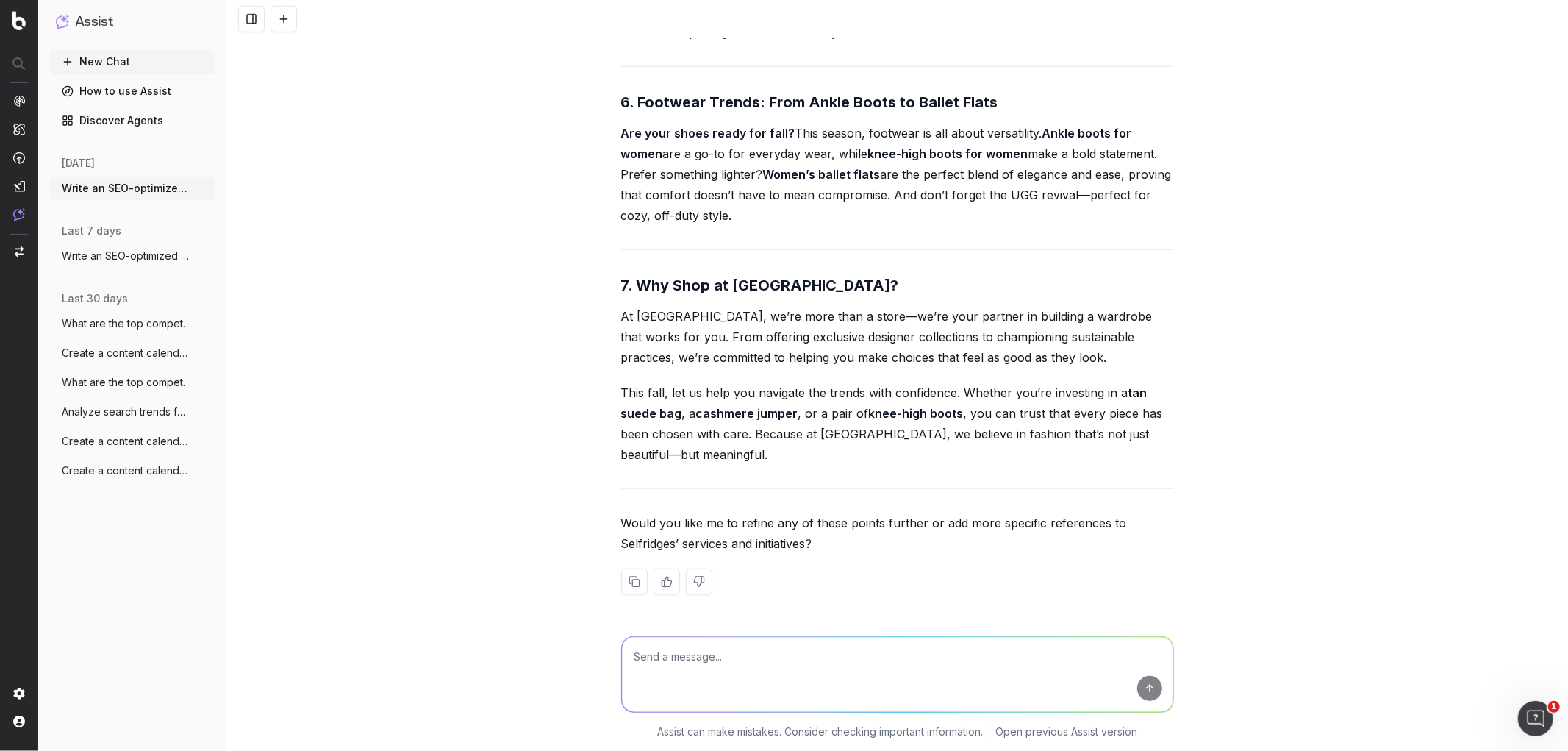
scroll to position [5577, 0]
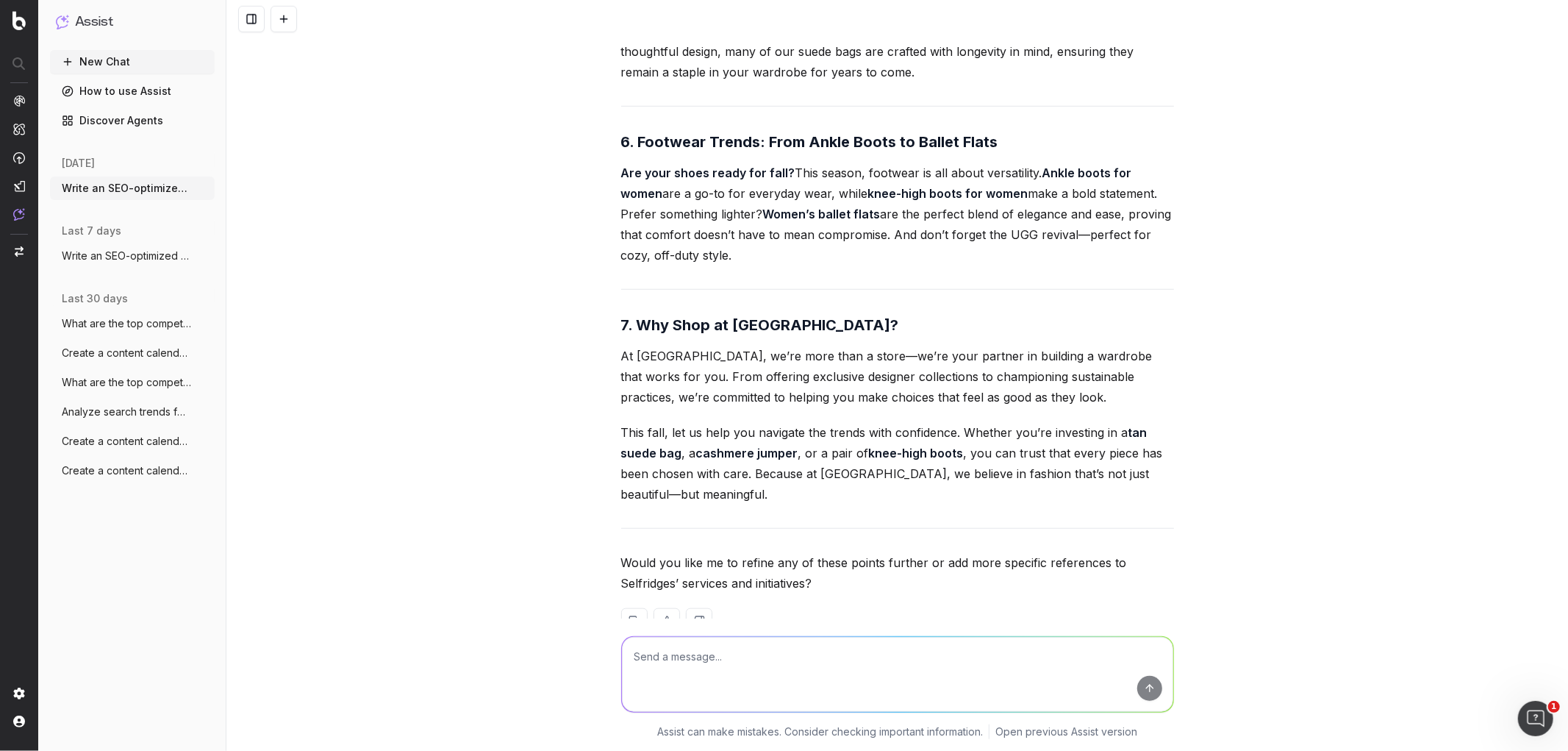
click at [649, 661] on textarea at bounding box center [897, 674] width 551 height 75
type textarea "could you provide a meta title, description and H1 for this article"
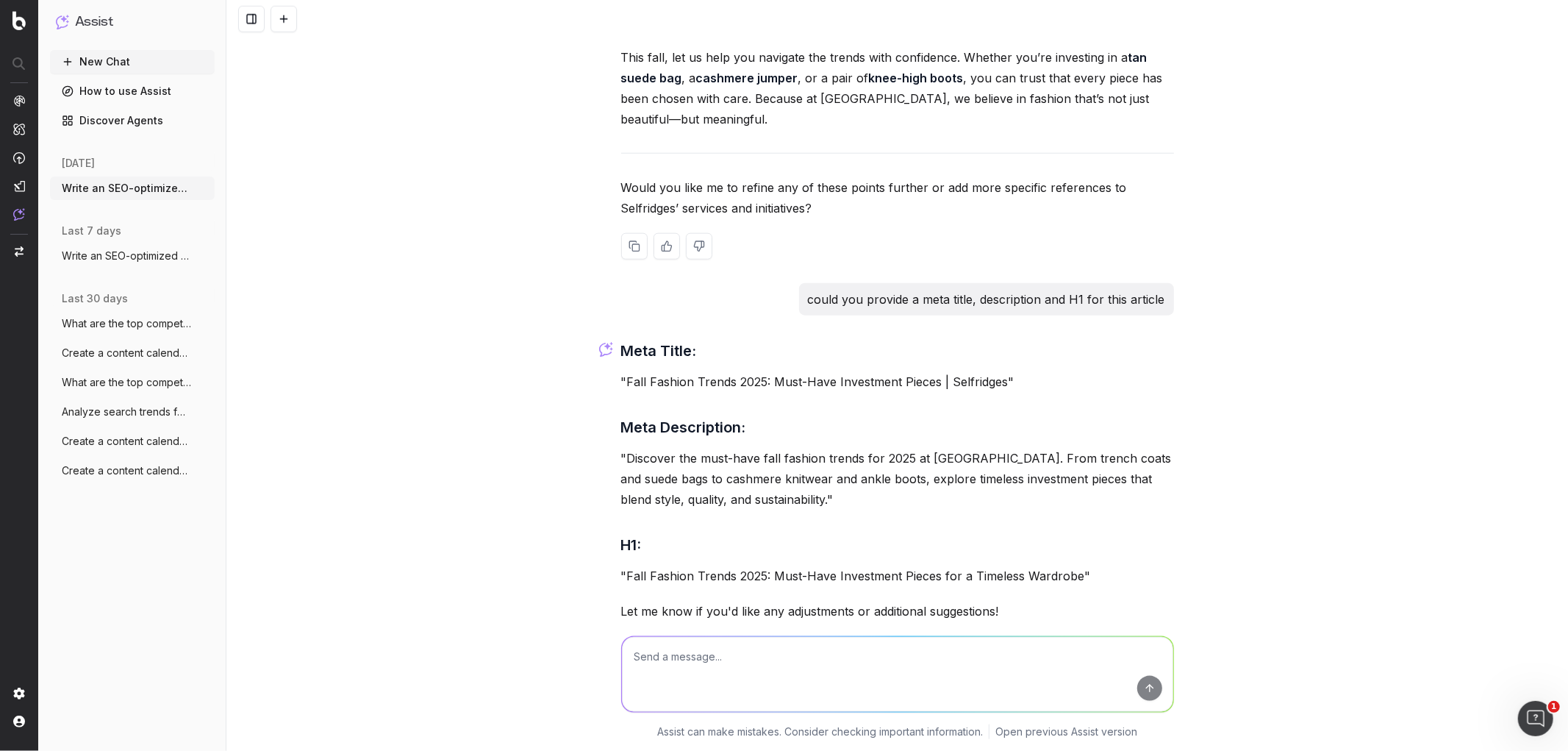
scroll to position [5981, 0]
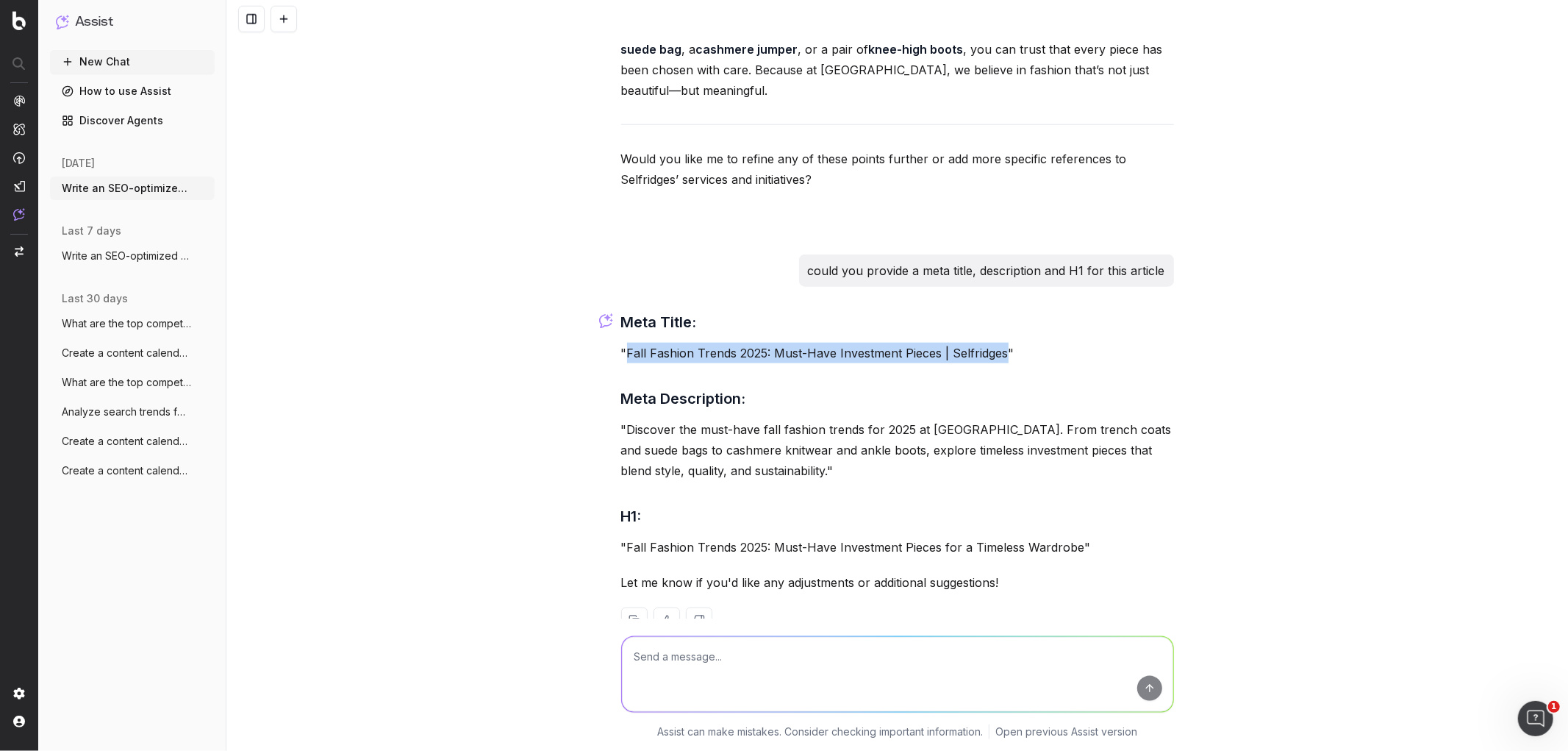
drag, startPoint x: 1000, startPoint y: 313, endPoint x: 621, endPoint y: 307, distance: 379.0
click at [621, 342] on p ""Fall Fashion Trends 2025: Must-Have Investment Pieces | Selfridges"" at bounding box center [897, 353] width 553 height 21
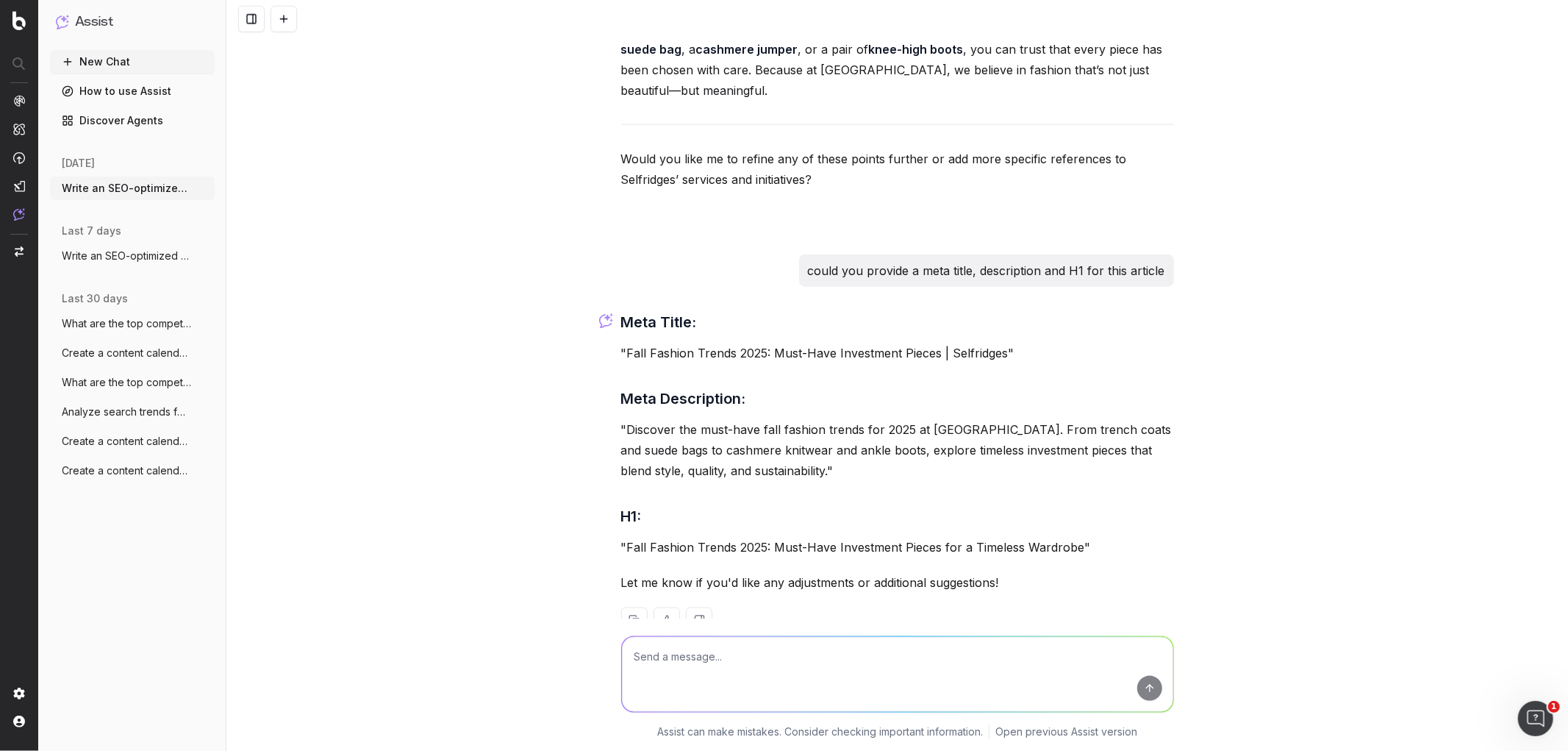
click at [792, 648] on textarea at bounding box center [897, 674] width 551 height 75
type textarea "could you rewrite this using the term 'autumn' rather than 'fall'"
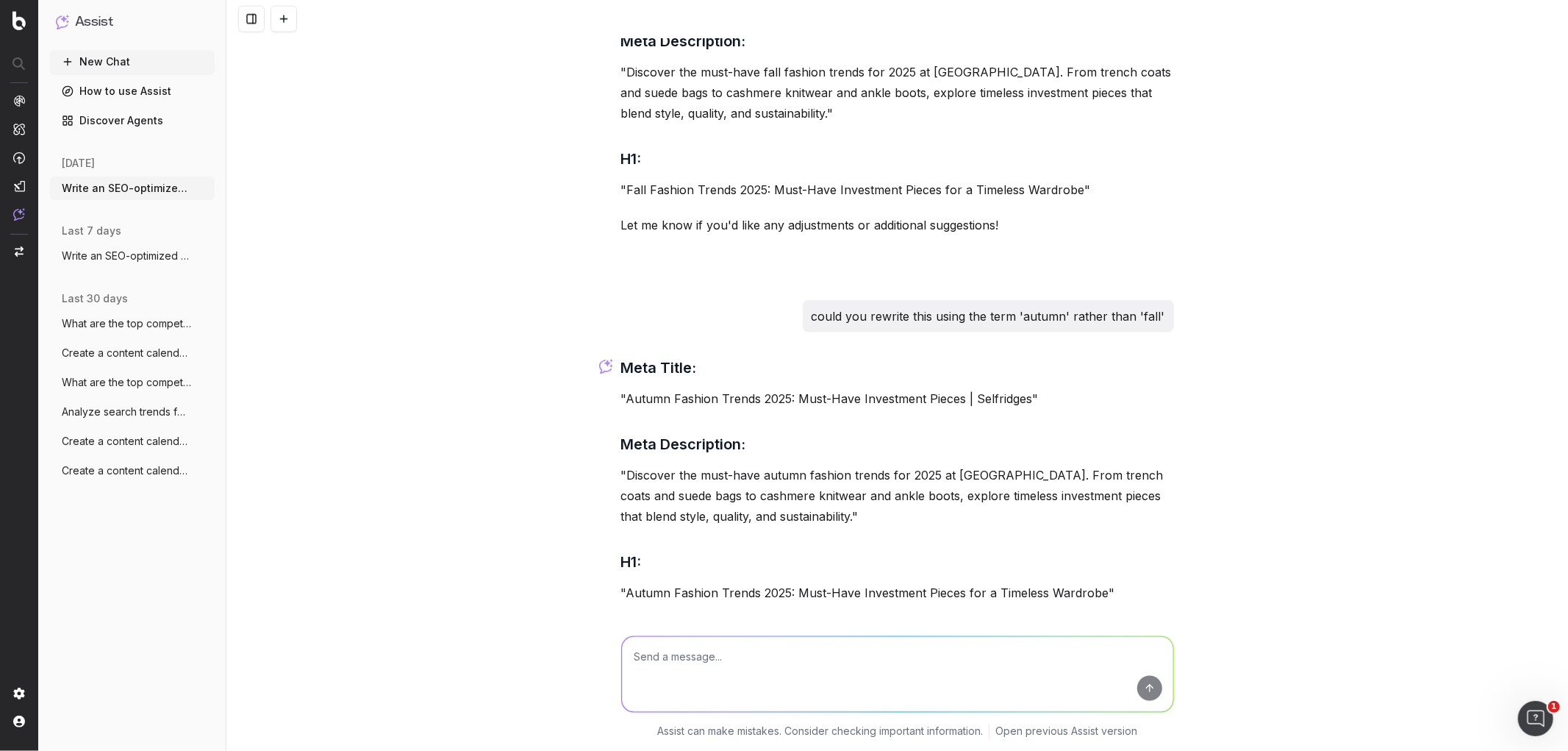
scroll to position [6383, 0]
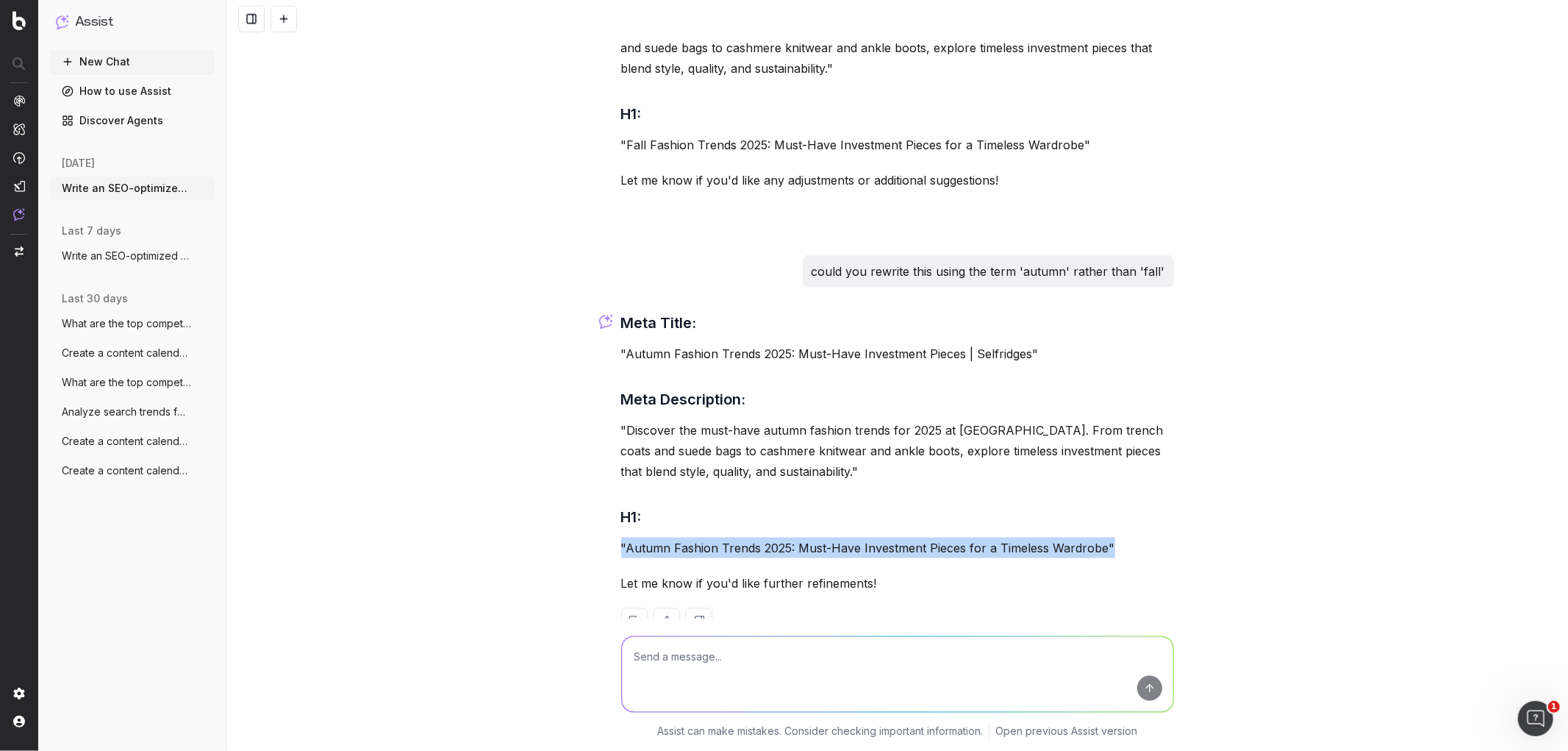
drag, startPoint x: 1112, startPoint y: 505, endPoint x: 612, endPoint y: 513, distance: 500.1
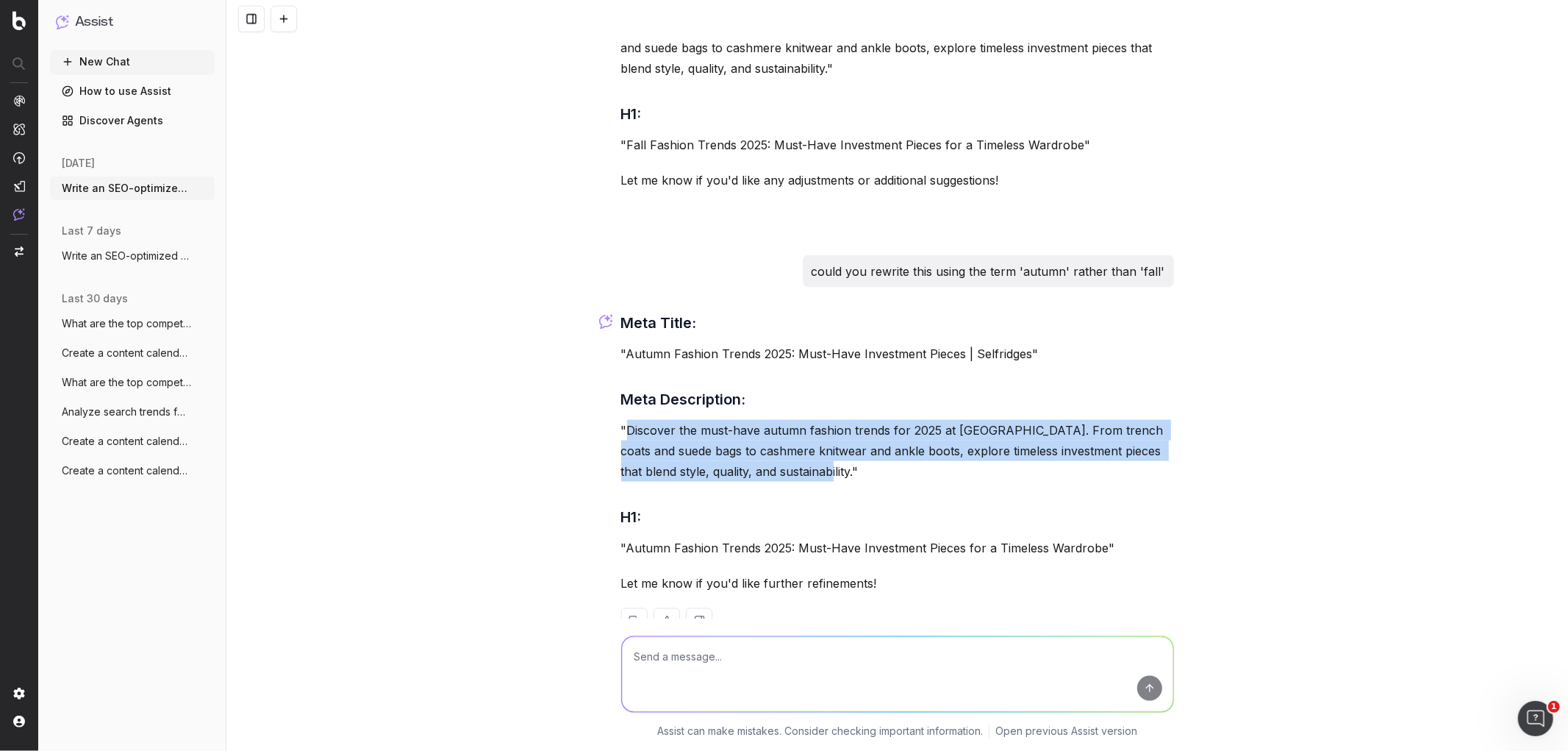
drag, startPoint x: 807, startPoint y: 440, endPoint x: 620, endPoint y: 391, distance: 193.3
click at [621, 420] on p ""Discover the must-have autumn fashion trends for 2025 at [GEOGRAPHIC_DATA]. Fr…" at bounding box center [897, 451] width 553 height 62
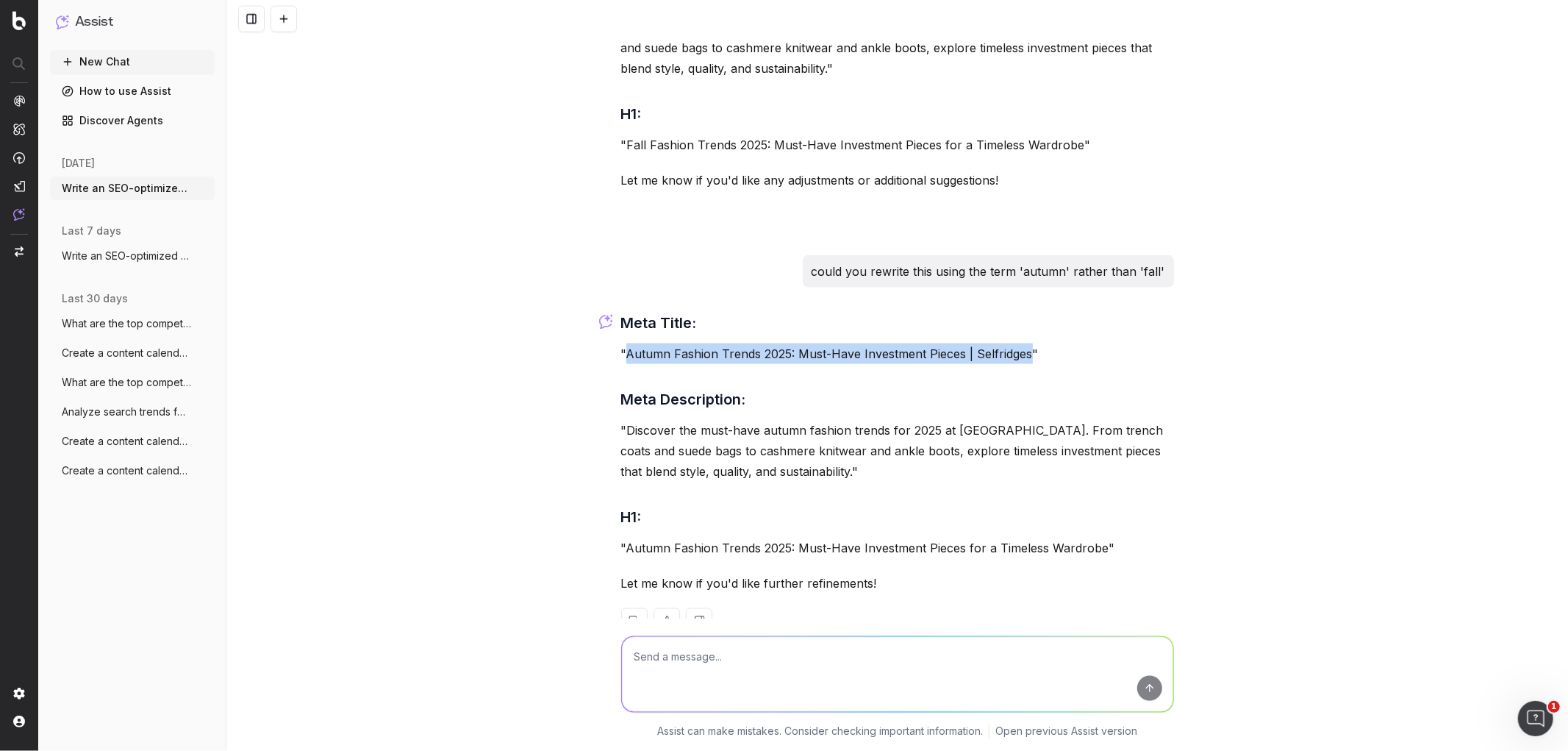
drag, startPoint x: 1024, startPoint y: 317, endPoint x: 620, endPoint y: 303, distance: 404.2
click at [621, 343] on p ""Autumn Fashion Trends 2025: Must-Have Investment Pieces | Selfridges"" at bounding box center [897, 353] width 553 height 21
